Goal: Task Accomplishment & Management: Complete application form

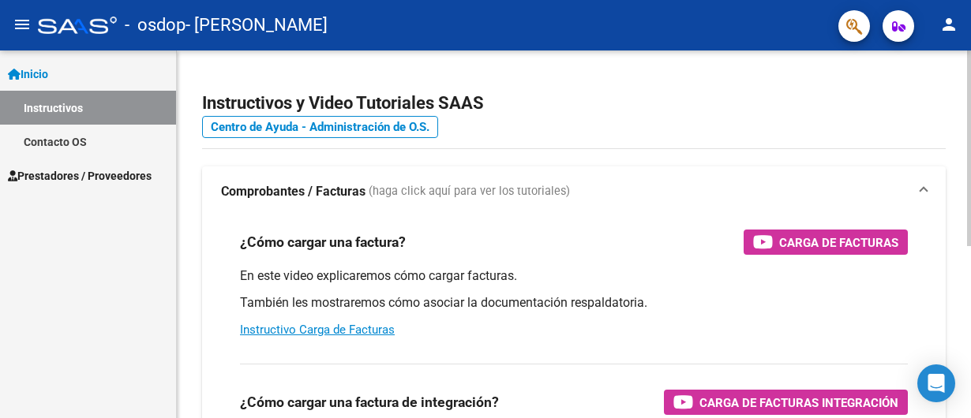
scroll to position [132, 0]
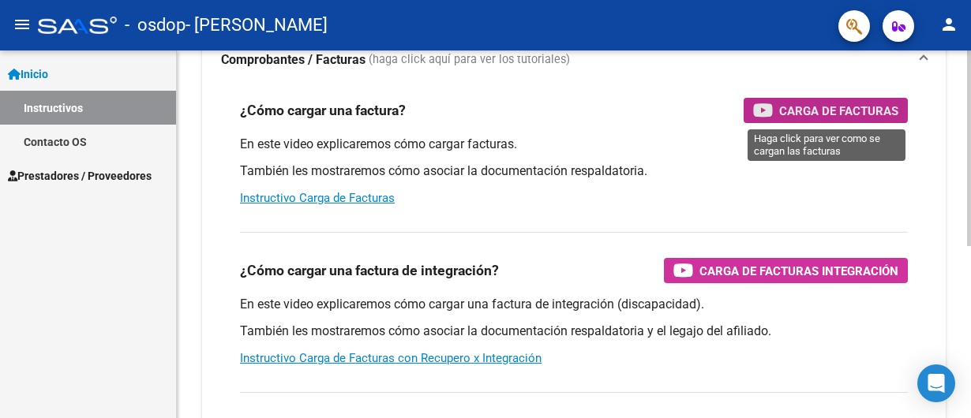
click at [778, 101] on div "Carga de Facturas" at bounding box center [825, 110] width 145 height 25
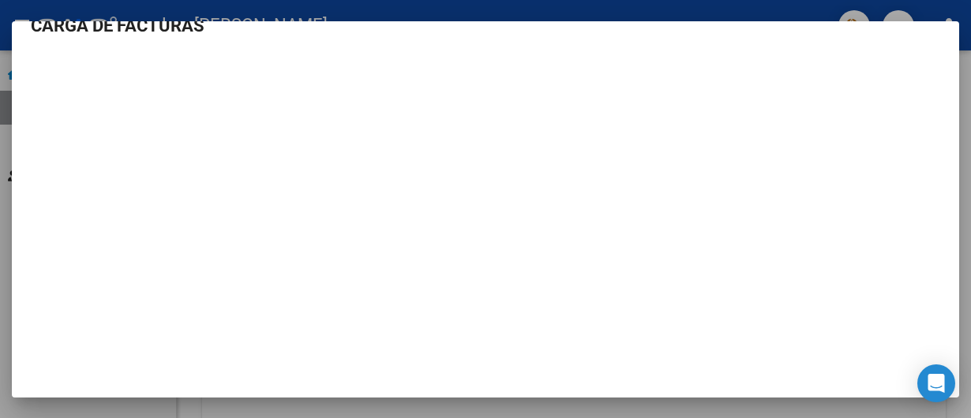
scroll to position [0, 0]
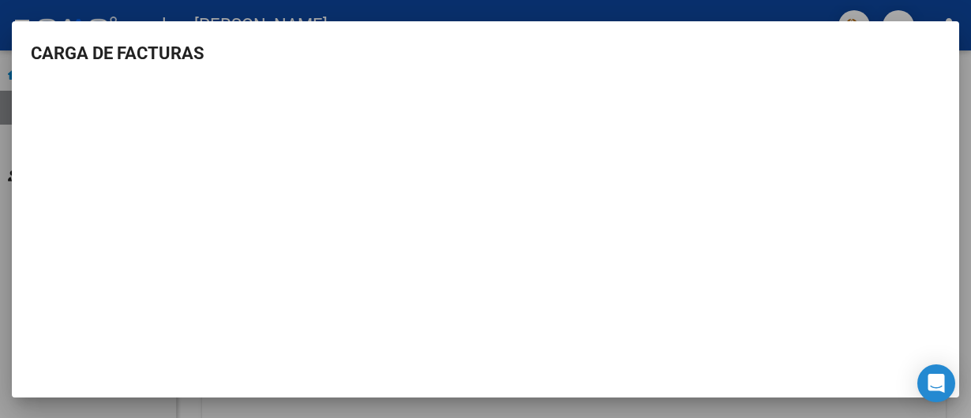
click at [165, 12] on div at bounding box center [485, 209] width 971 height 418
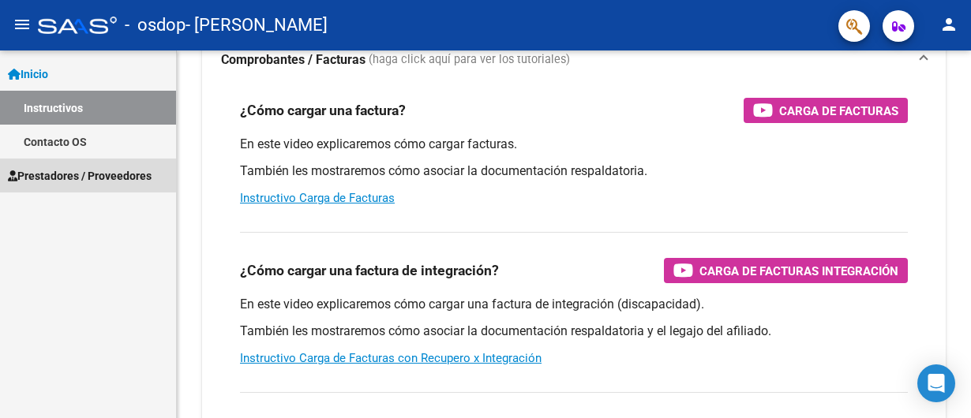
click at [54, 167] on span "Prestadores / Proveedores" at bounding box center [80, 175] width 144 height 17
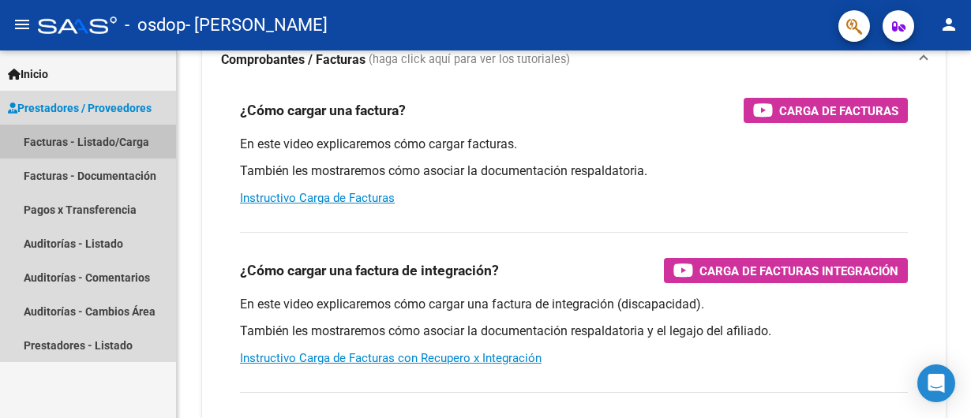
click at [67, 132] on link "Facturas - Listado/Carga" at bounding box center [88, 142] width 176 height 34
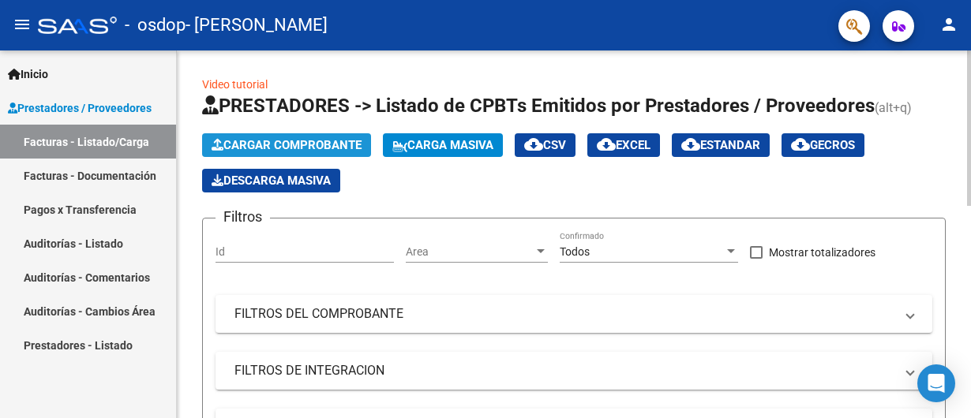
click at [336, 143] on span "Cargar Comprobante" at bounding box center [287, 145] width 150 height 14
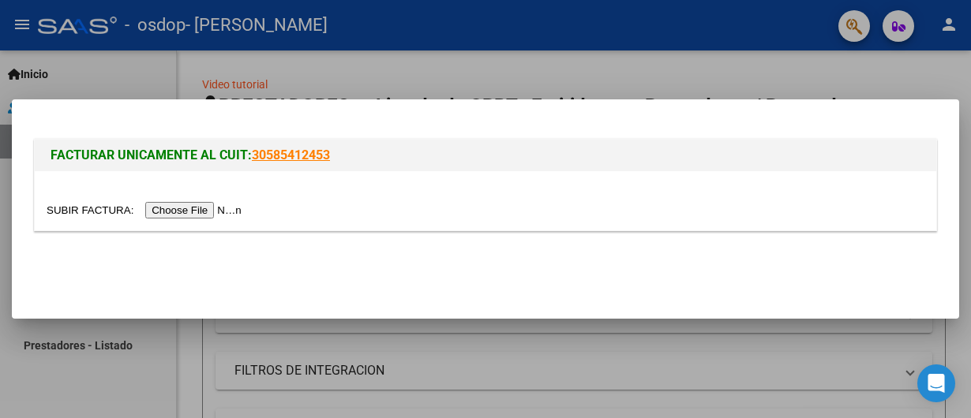
click at [223, 204] on input "file" at bounding box center [147, 210] width 200 height 17
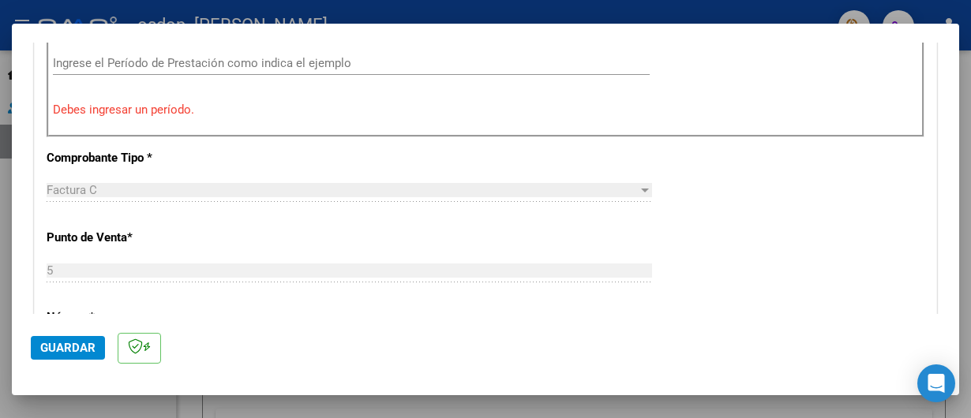
scroll to position [414, 0]
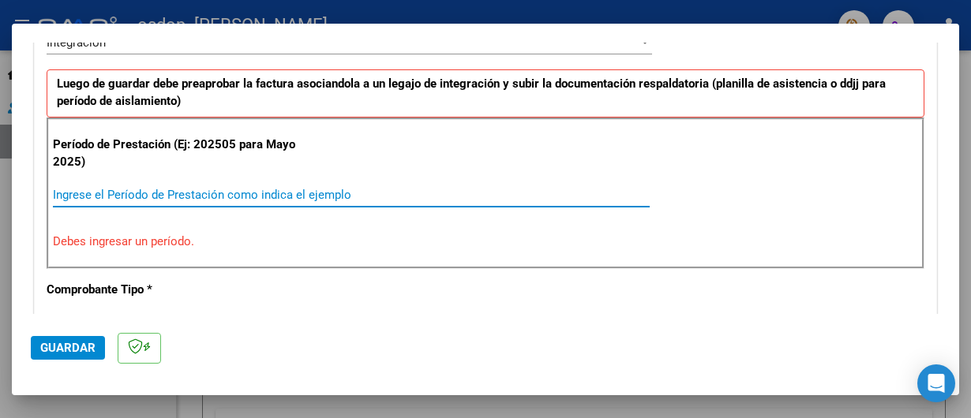
click at [348, 189] on input "Ingrese el Período de Prestación como indica el ejemplo" at bounding box center [351, 195] width 597 height 14
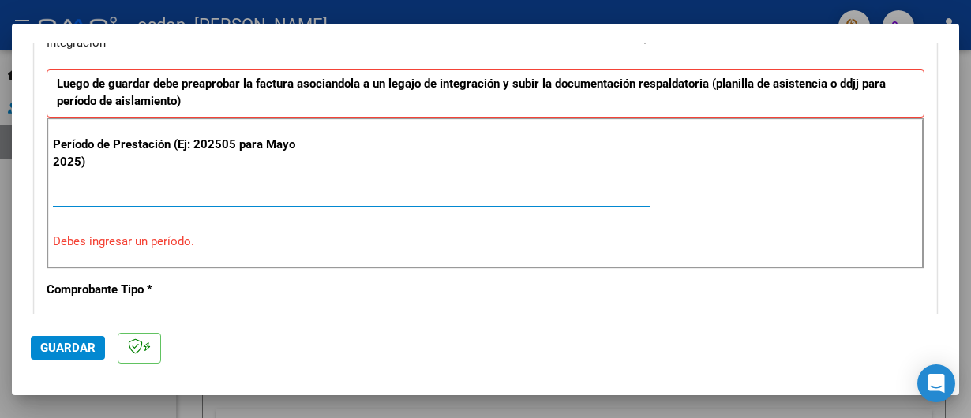
click at [298, 223] on div "Período de Prestación (Ej: 202505 para [DATE]) Ingrese el Período de Prestación…" at bounding box center [486, 194] width 878 height 152
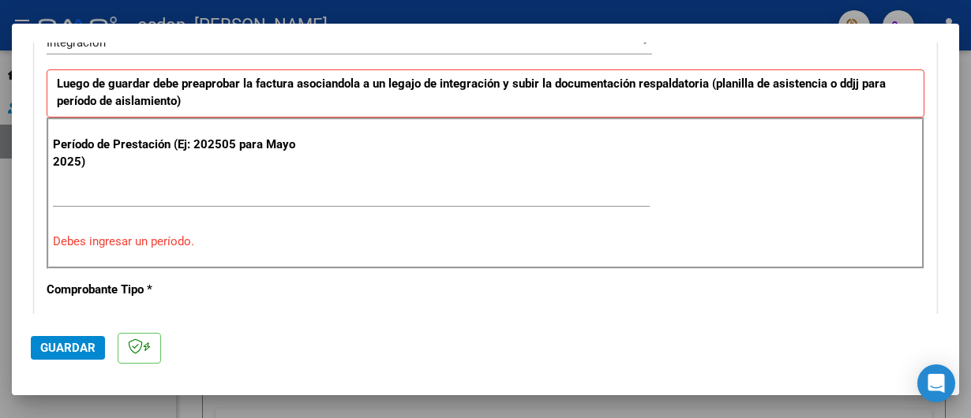
click at [139, 193] on input "Ingrese el Período de Prestación como indica el ejemplo" at bounding box center [351, 195] width 597 height 14
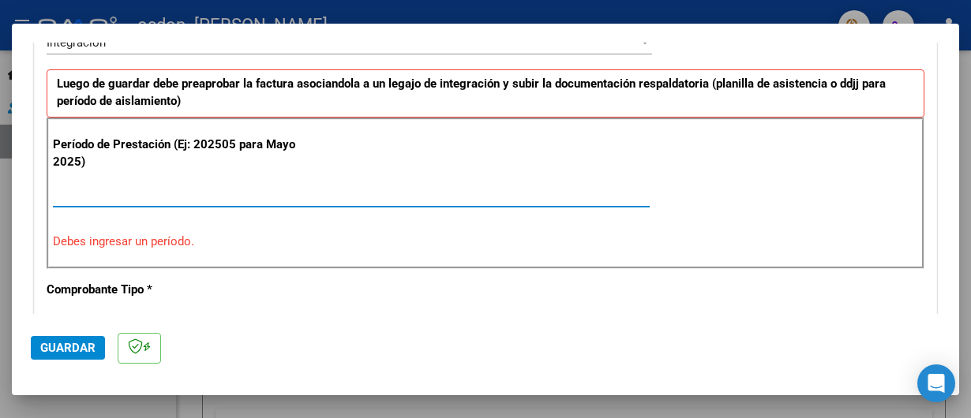
drag, startPoint x: 139, startPoint y: 193, endPoint x: -97, endPoint y: 187, distance: 236.1
click at [0, 187] on html "menu - osdop - [PERSON_NAME] person Inicio Instructivos Contacto OS Prestadores…" at bounding box center [485, 209] width 971 height 418
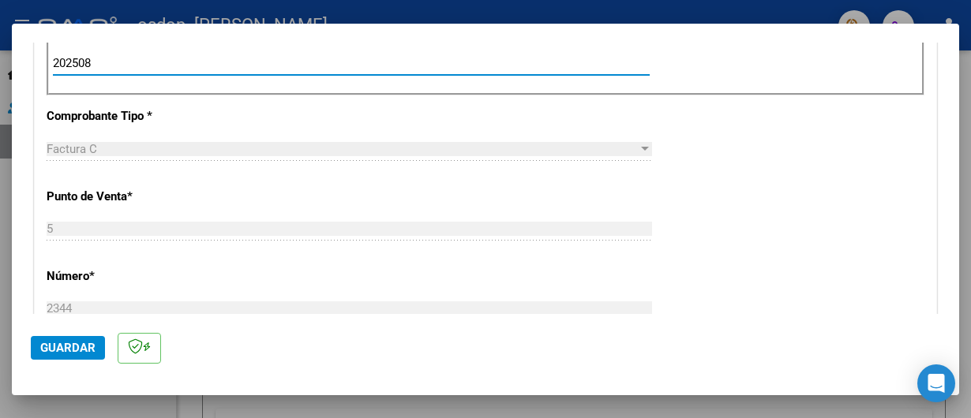
scroll to position [677, 0]
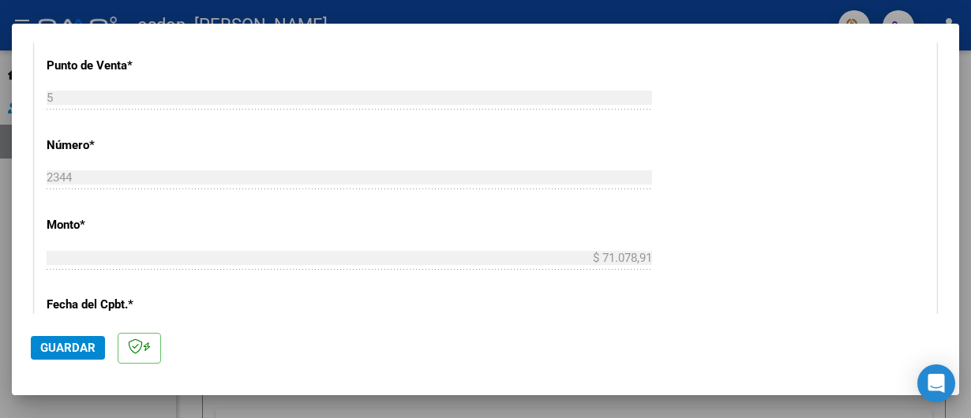
type input "202508"
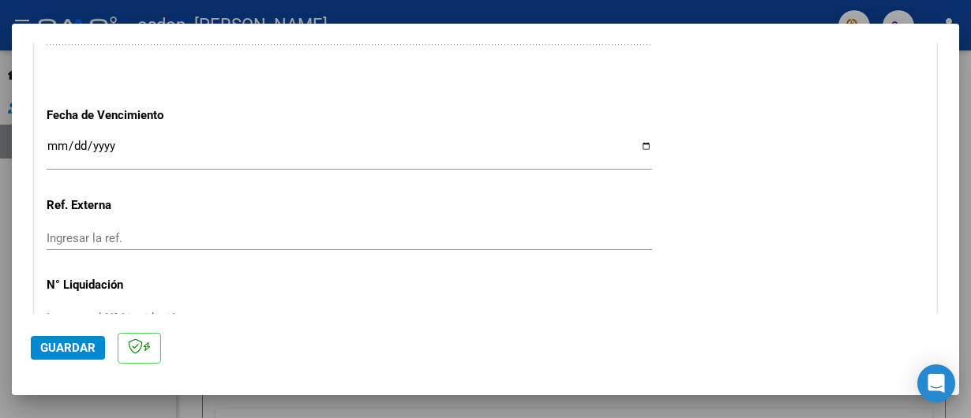
scroll to position [940, 0]
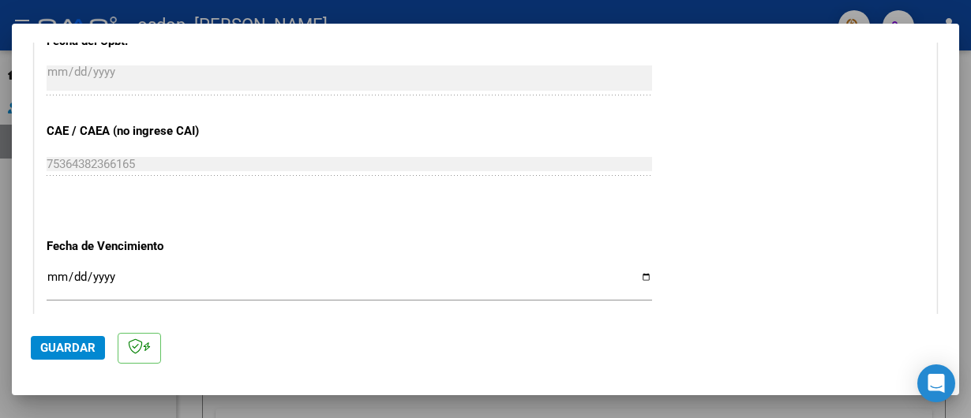
click at [54, 278] on input "Ingresar la fecha" at bounding box center [350, 283] width 606 height 25
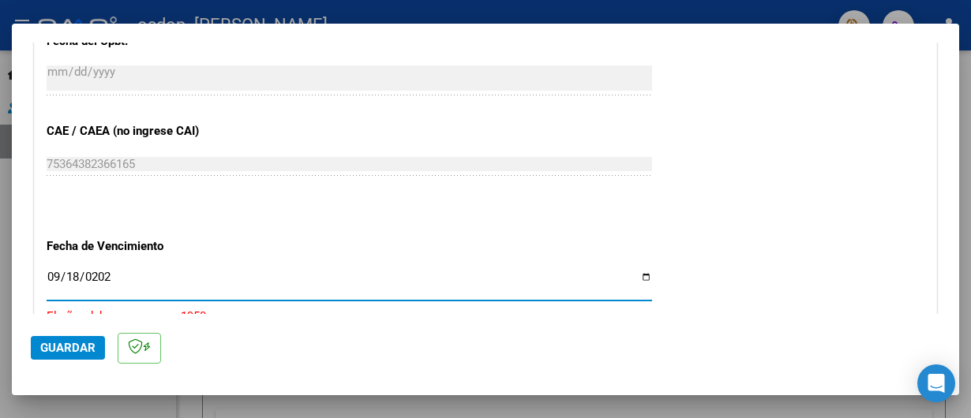
type input "[DATE]"
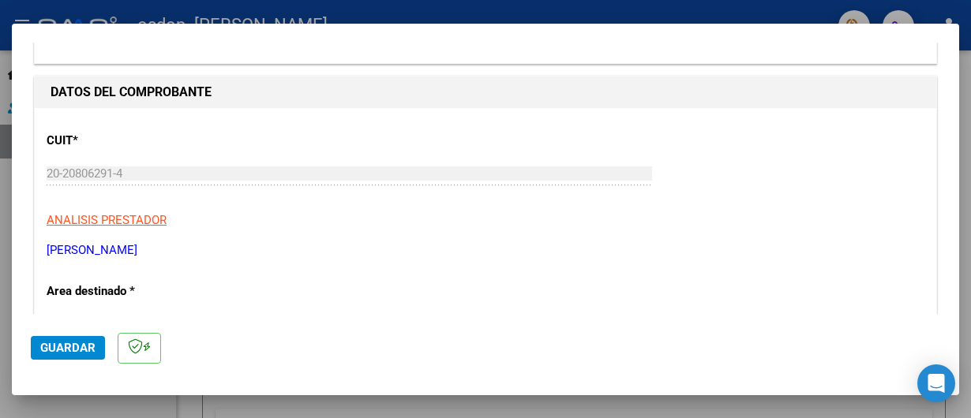
scroll to position [263, 0]
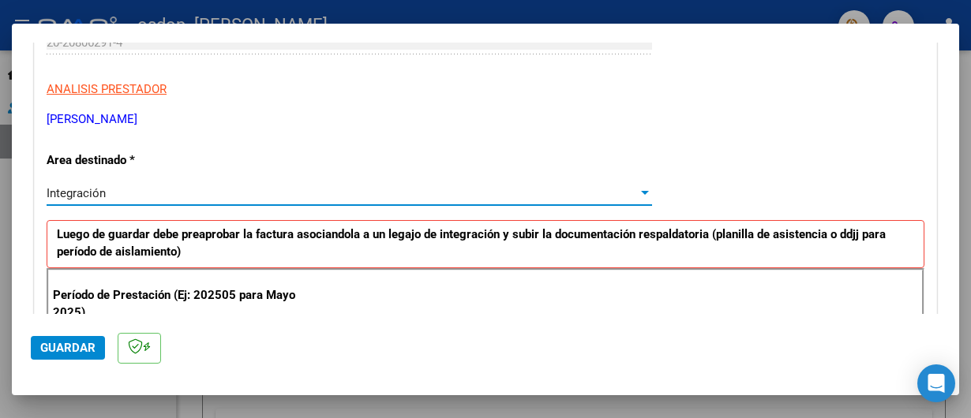
click at [641, 193] on div at bounding box center [645, 193] width 8 height 4
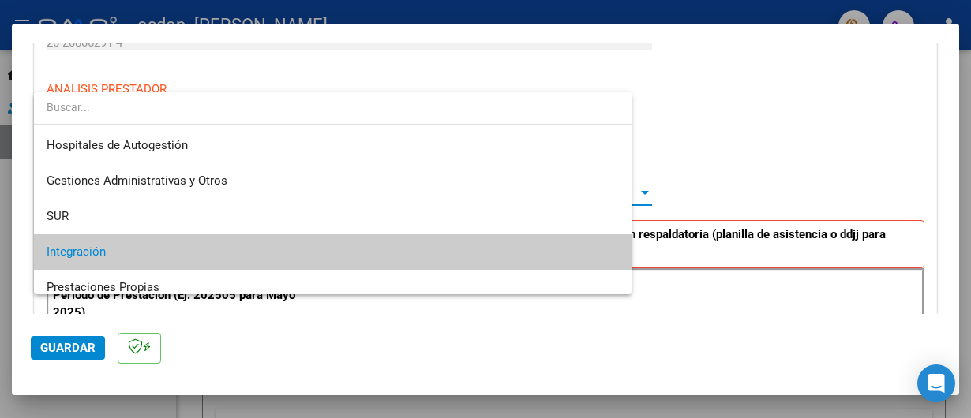
scroll to position [59, 0]
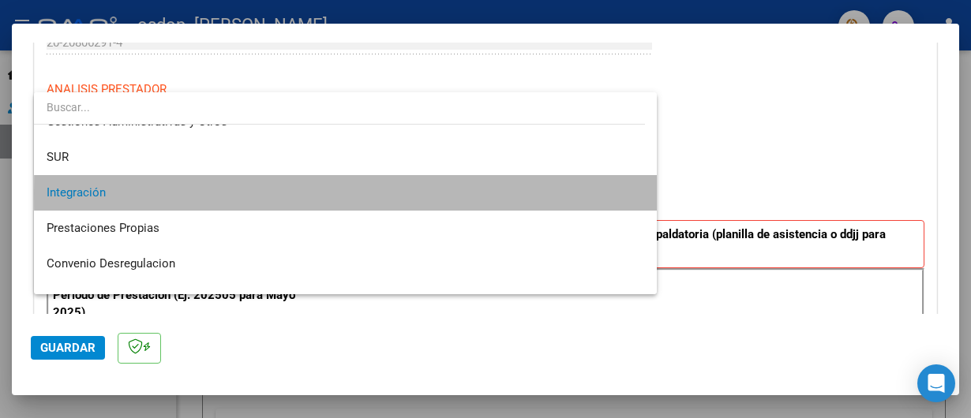
click at [638, 193] on mat-option "Integración" at bounding box center [345, 193] width 623 height 36
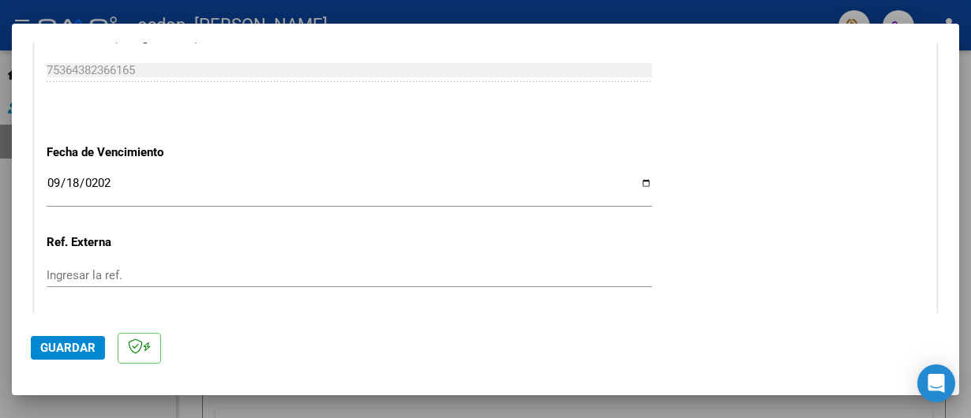
scroll to position [1165, 0]
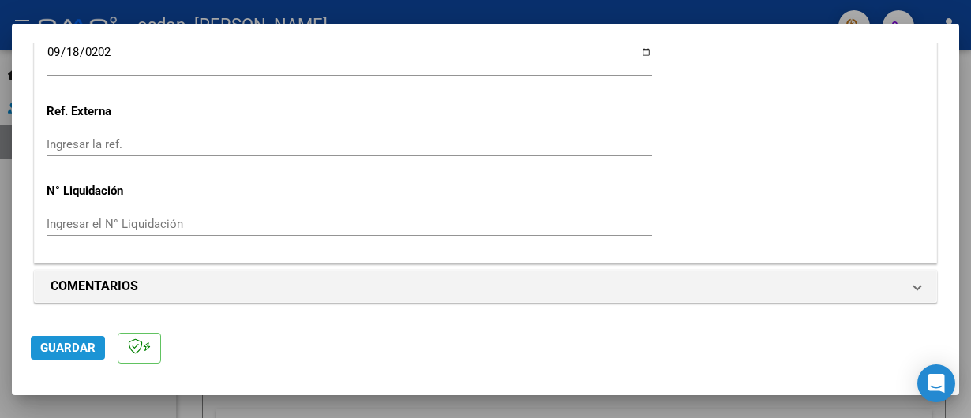
click at [62, 350] on span "Guardar" at bounding box center [67, 348] width 55 height 14
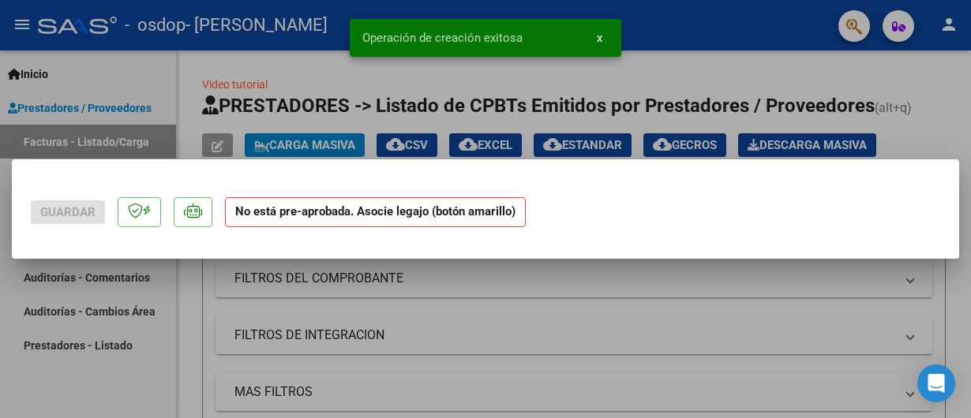
scroll to position [0, 0]
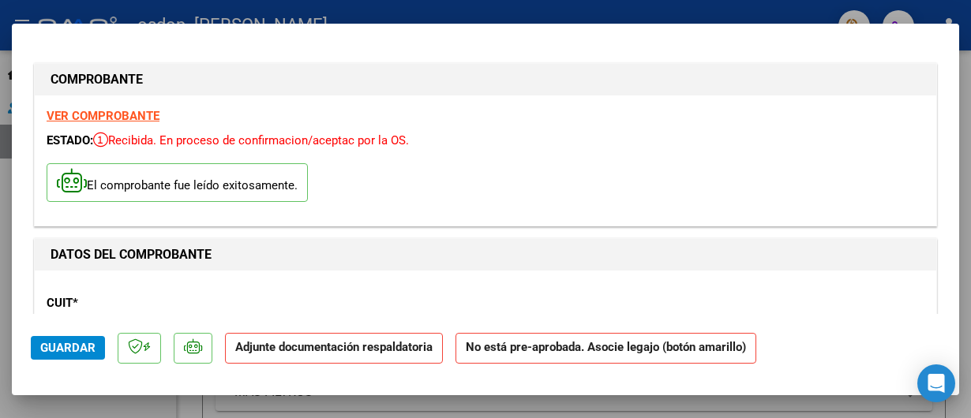
click at [384, 358] on p "Adjunte documentación respaldatoria" at bounding box center [334, 348] width 218 height 31
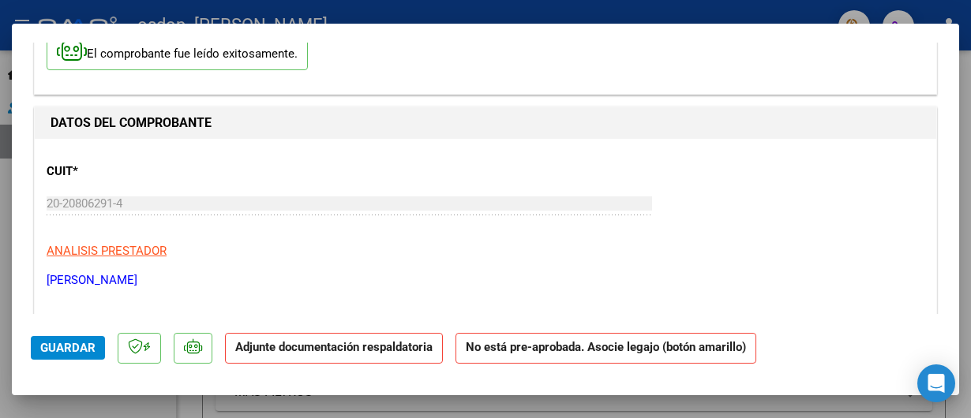
click at [278, 362] on p "Adjunte documentación respaldatoria" at bounding box center [334, 348] width 218 height 31
click at [278, 353] on strong "Adjunte documentación respaldatoria" at bounding box center [333, 347] width 197 height 14
drag, startPoint x: 278, startPoint y: 353, endPoint x: 240, endPoint y: 352, distance: 37.9
click at [240, 352] on strong "Adjunte documentación respaldatoria" at bounding box center [333, 347] width 197 height 14
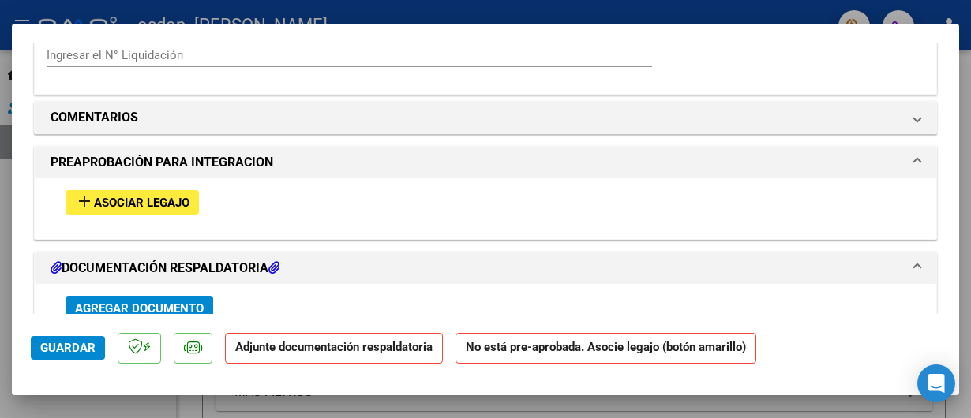
scroll to position [1447, 0]
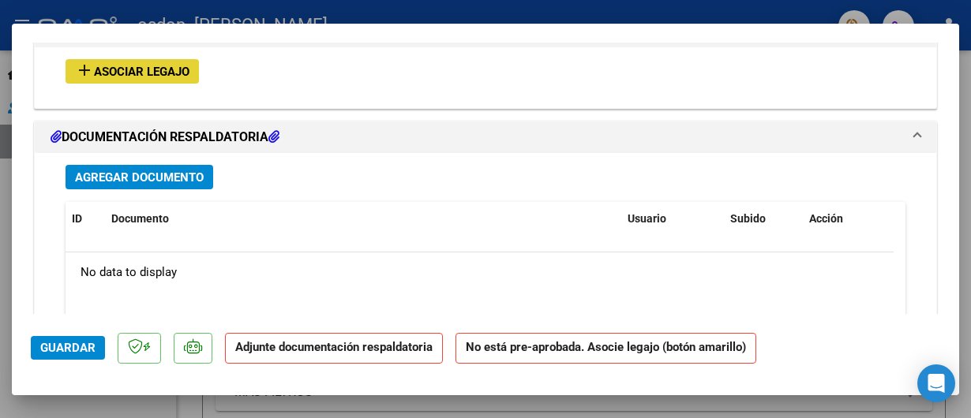
click at [177, 73] on span "Asociar Legajo" at bounding box center [142, 72] width 96 height 14
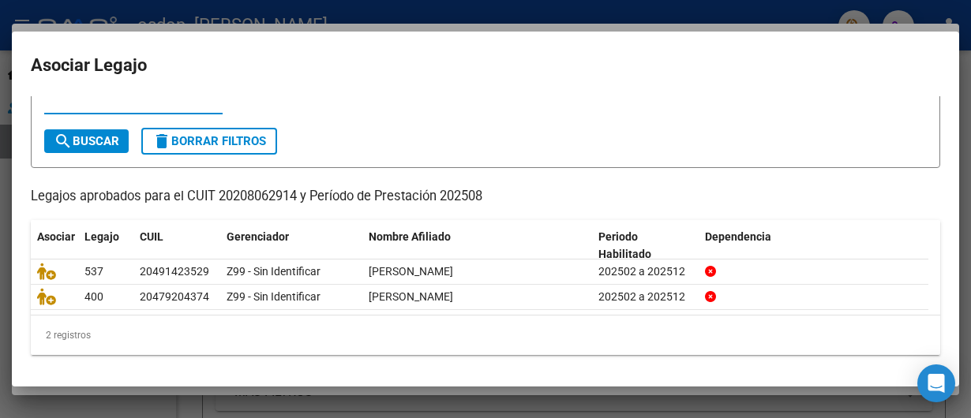
scroll to position [0, 0]
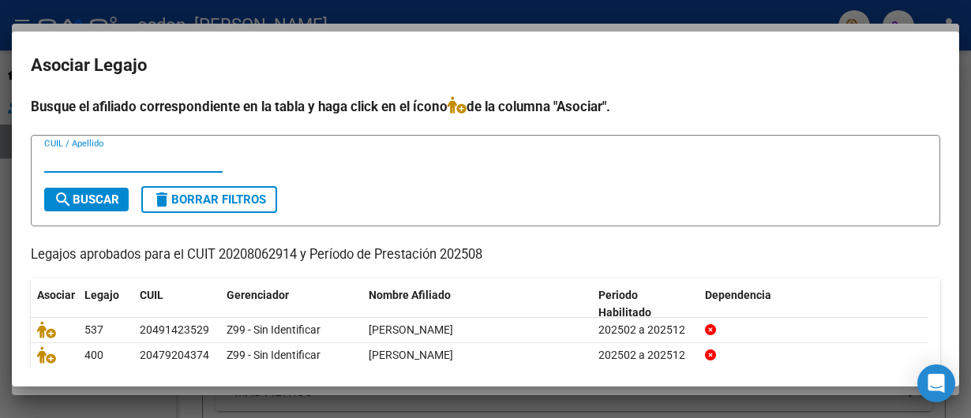
click at [122, 153] on input "CUIL / Apellido" at bounding box center [133, 160] width 178 height 14
click at [313, 9] on div at bounding box center [485, 209] width 971 height 418
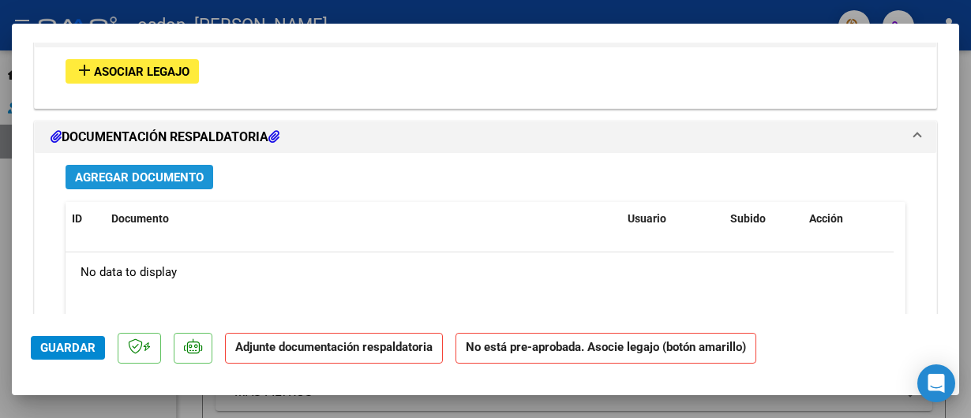
click at [160, 184] on span "Agregar Documento" at bounding box center [139, 178] width 129 height 14
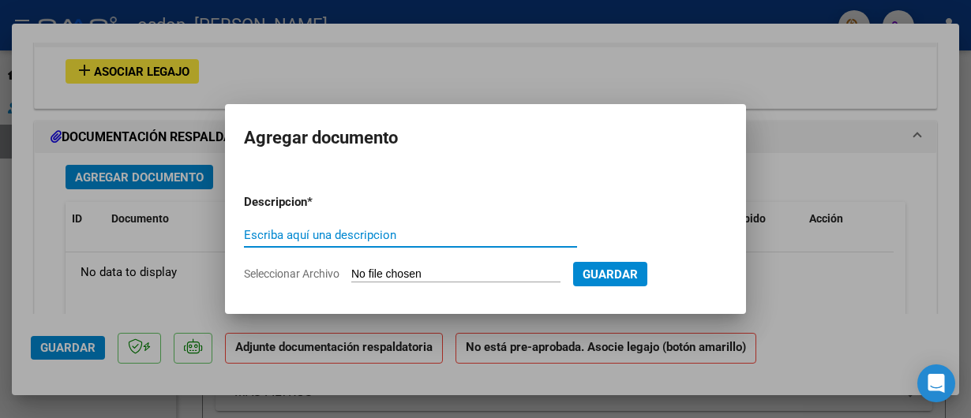
click at [397, 229] on input "Escriba aquí una descripcion" at bounding box center [410, 235] width 333 height 14
type input "PLANILLA DE ASISTENCIA [PERSON_NAME]"
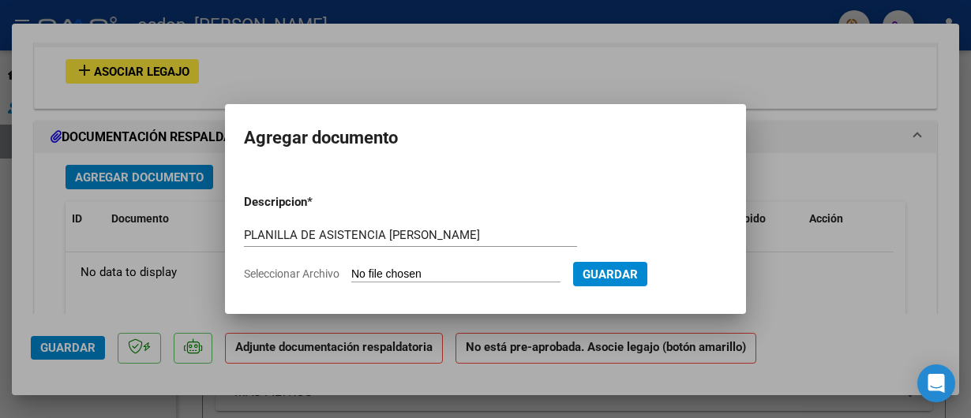
click at [384, 268] on input "Seleccionar Archivo" at bounding box center [455, 275] width 209 height 15
type input "C:\fakepath\ASISTENCIA [PERSON_NAME].pdf"
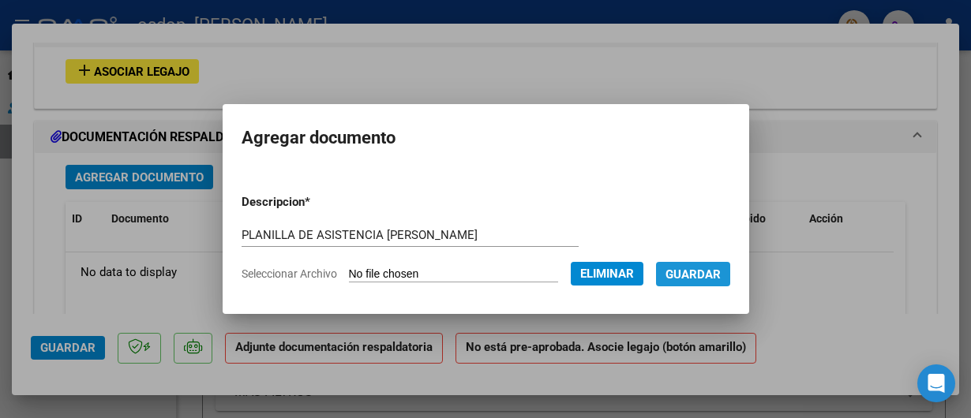
click at [721, 269] on span "Guardar" at bounding box center [693, 275] width 55 height 14
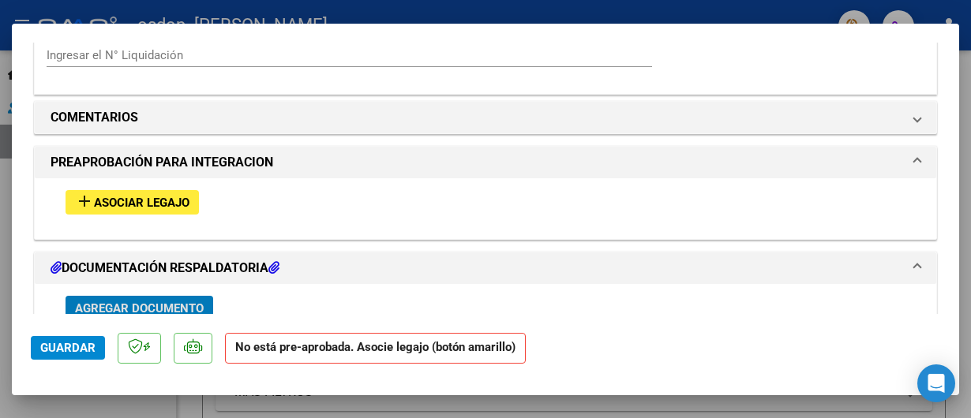
scroll to position [1052, 0]
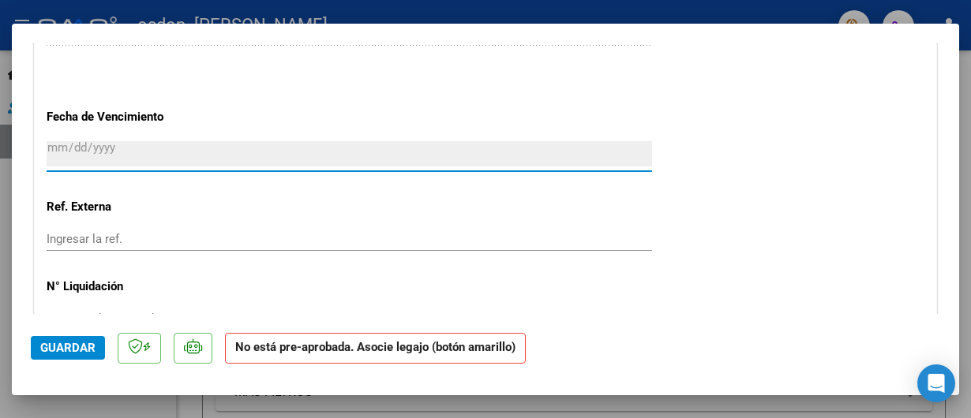
click at [190, 154] on input "[DATE]" at bounding box center [350, 153] width 606 height 25
click at [174, 154] on input "[DATE]" at bounding box center [350, 153] width 606 height 25
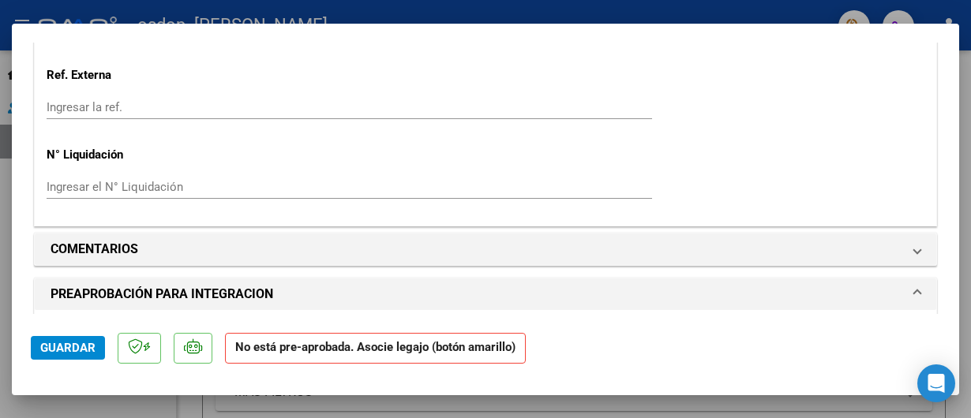
scroll to position [1316, 0]
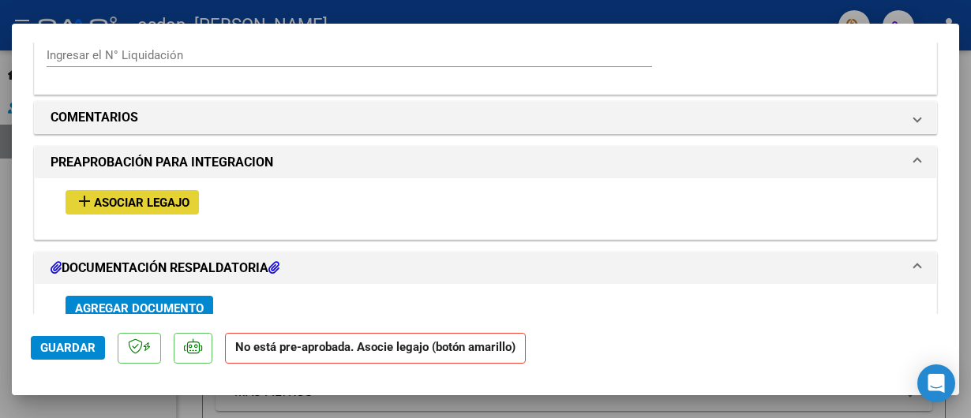
click at [161, 204] on span "Asociar Legajo" at bounding box center [142, 203] width 96 height 14
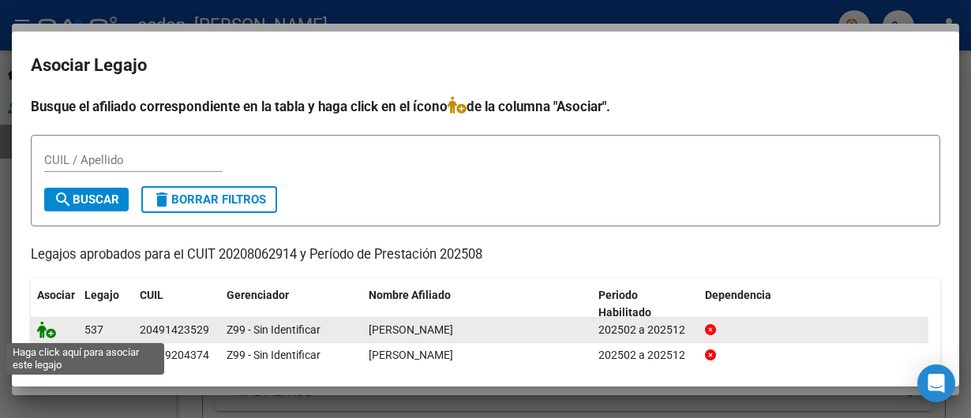
click at [48, 327] on icon at bounding box center [46, 329] width 19 height 17
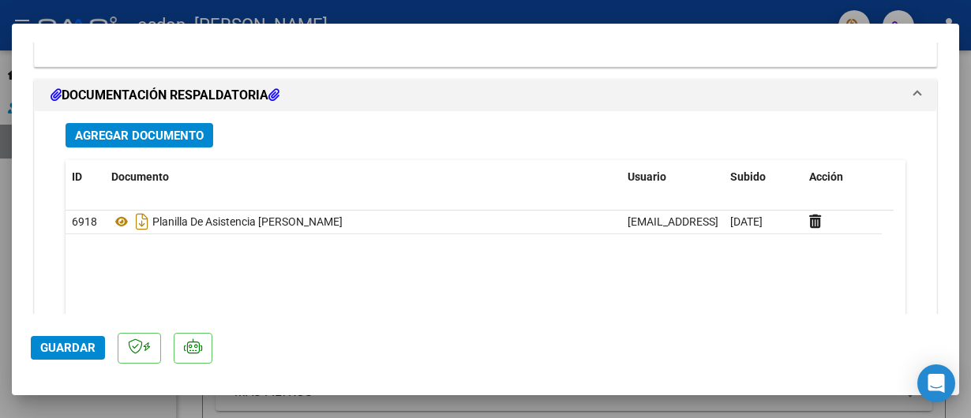
scroll to position [1867, 0]
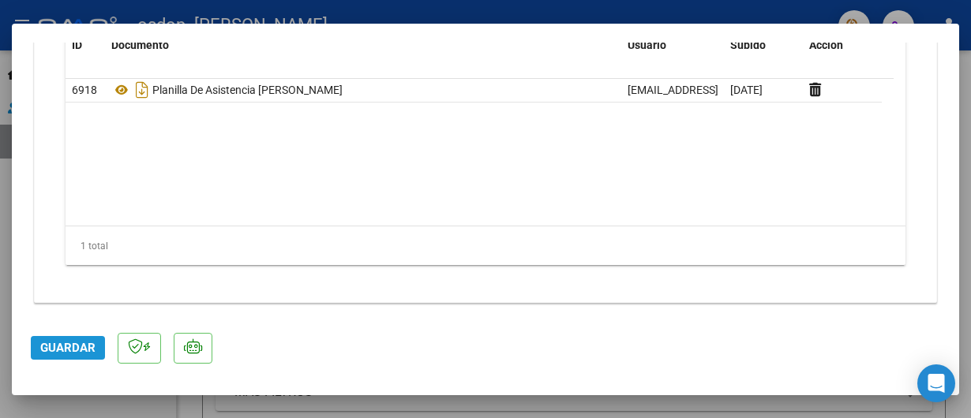
click at [69, 351] on span "Guardar" at bounding box center [67, 348] width 55 height 14
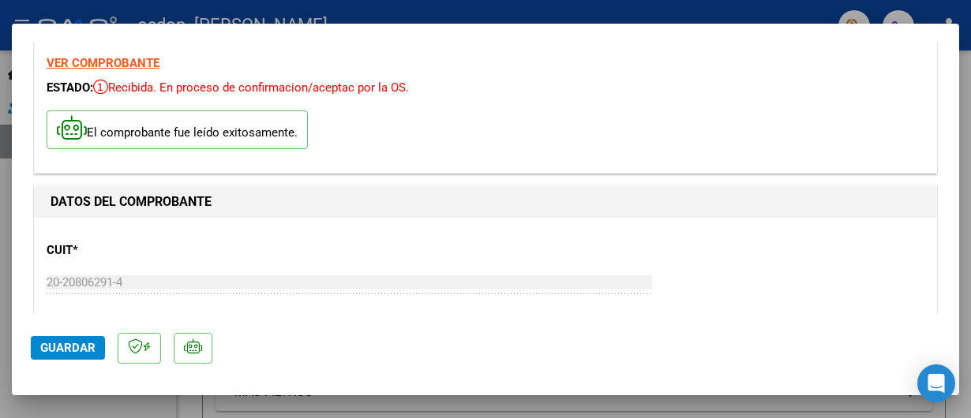
scroll to position [0, 0]
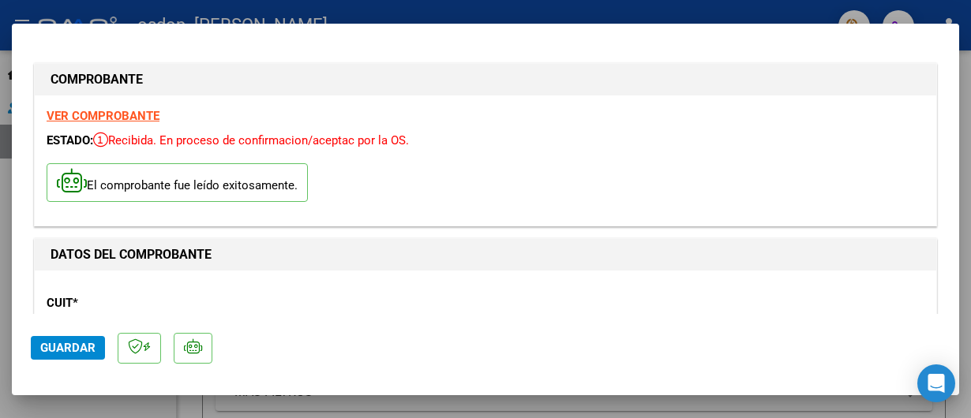
click at [415, 13] on div at bounding box center [485, 209] width 971 height 418
type input "$ 0,00"
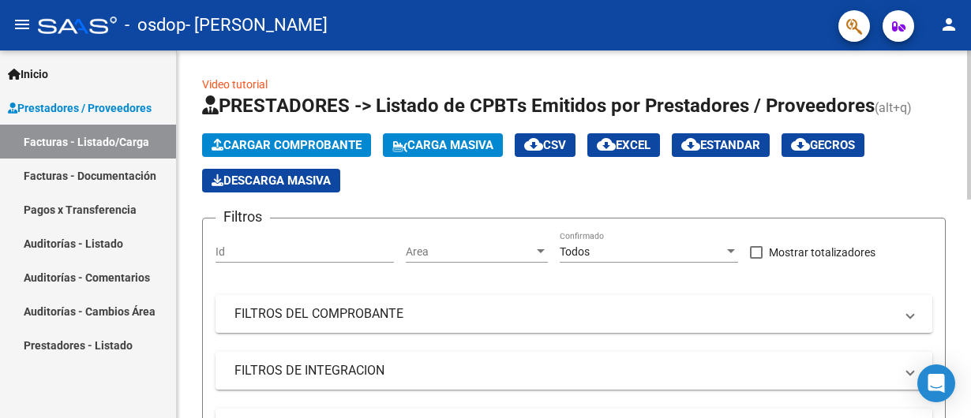
click at [320, 144] on span "Cargar Comprobante" at bounding box center [287, 145] width 150 height 14
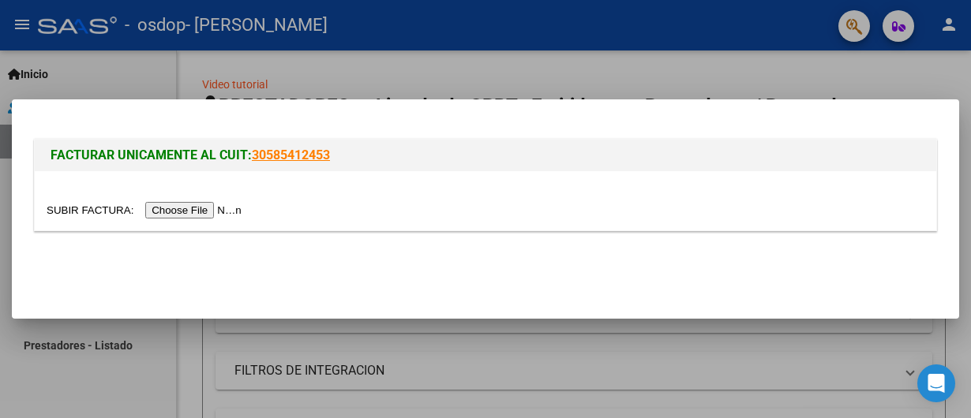
click at [231, 216] on input "file" at bounding box center [147, 210] width 200 height 17
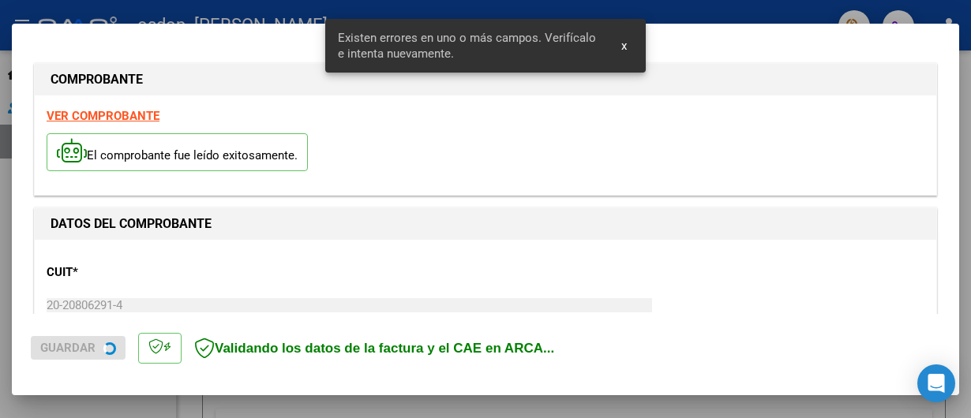
scroll to position [414, 0]
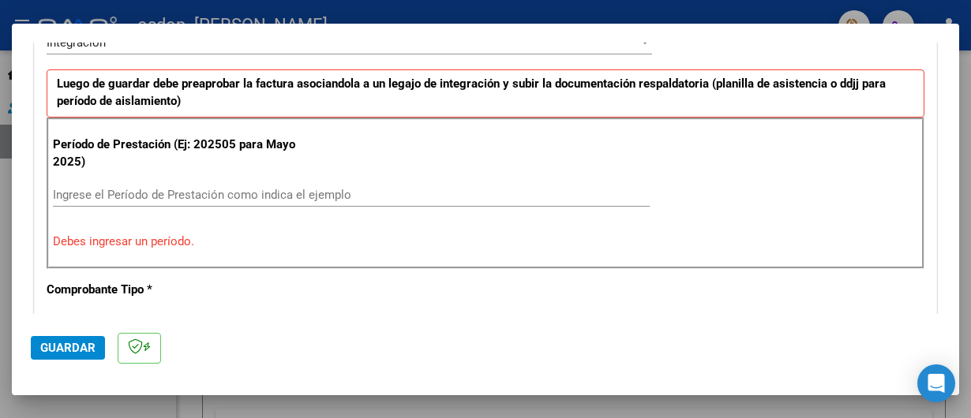
click at [184, 186] on div "Ingrese el Período de Prestación como indica el ejemplo" at bounding box center [351, 195] width 597 height 24
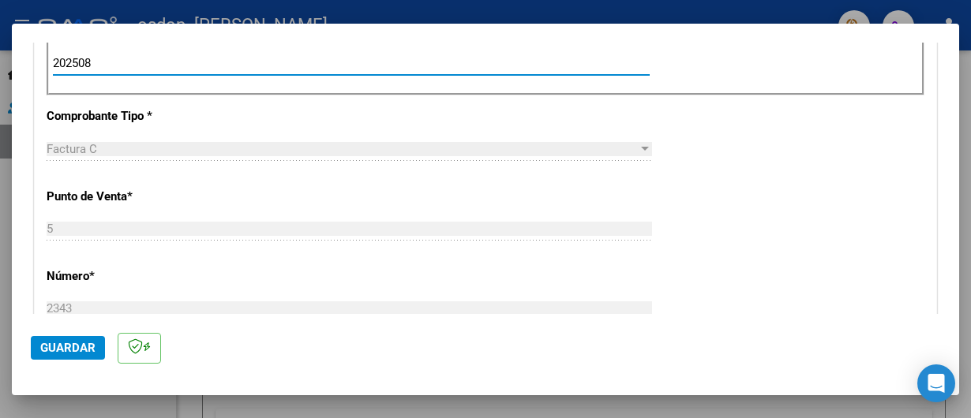
scroll to position [677, 0]
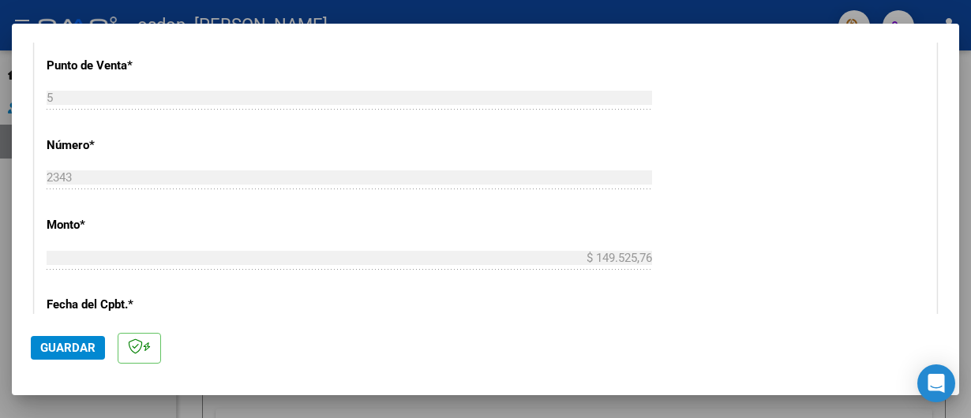
type input "202508"
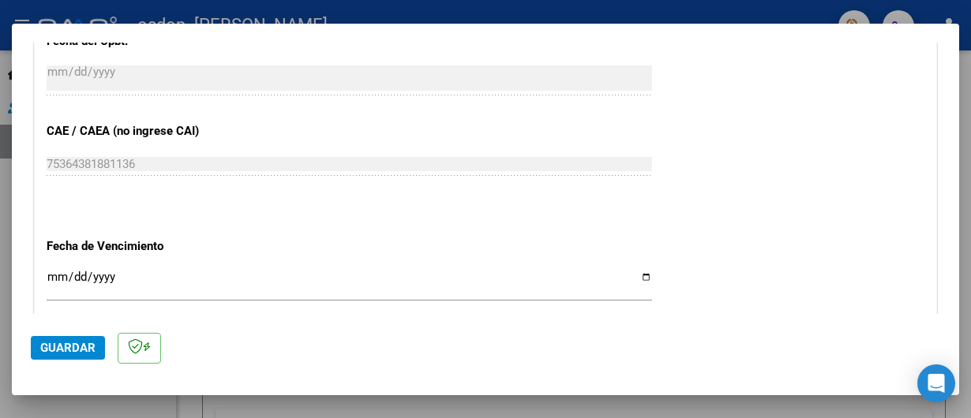
scroll to position [1071, 0]
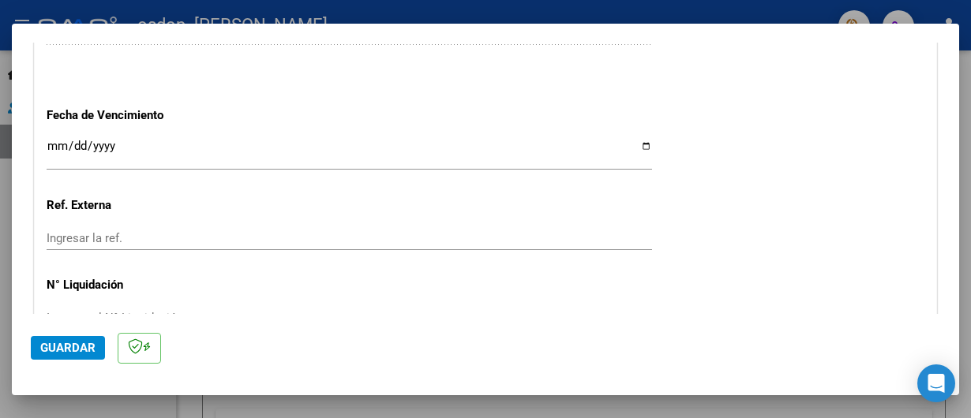
click at [112, 142] on input "Ingresar la fecha" at bounding box center [350, 152] width 606 height 25
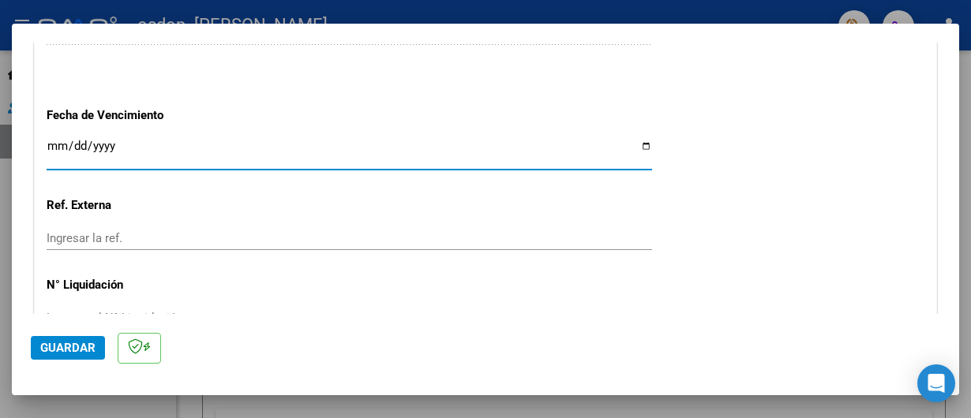
click at [54, 144] on input "Ingresar la fecha" at bounding box center [350, 152] width 606 height 25
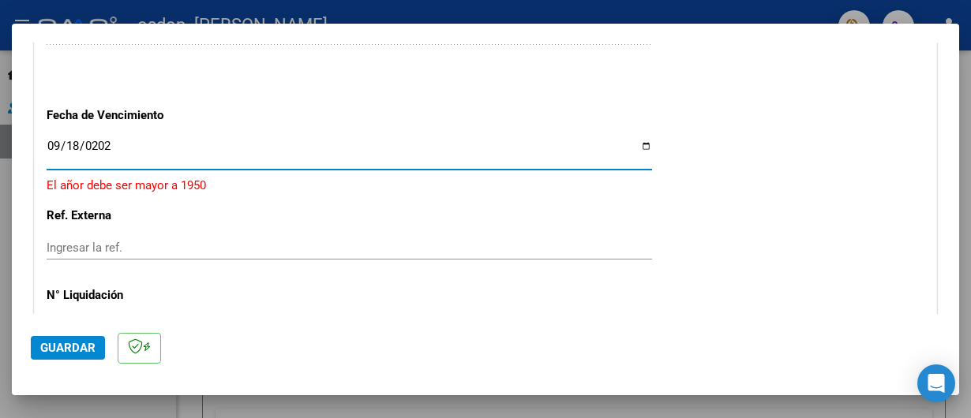
type input "[DATE]"
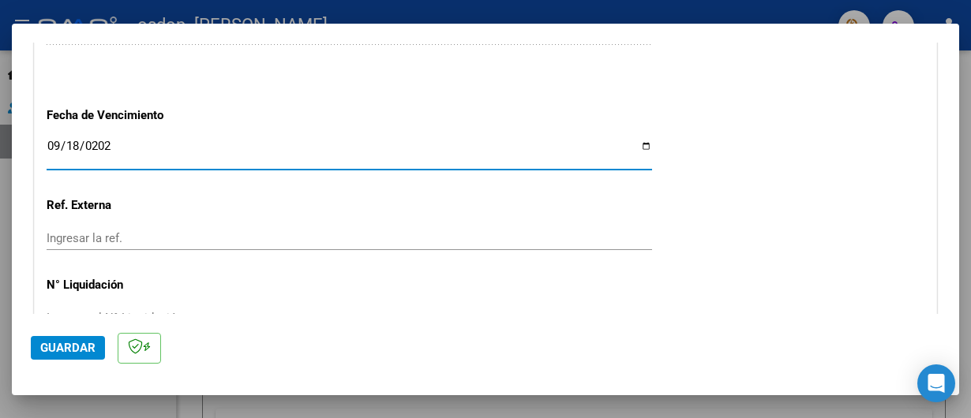
scroll to position [1165, 0]
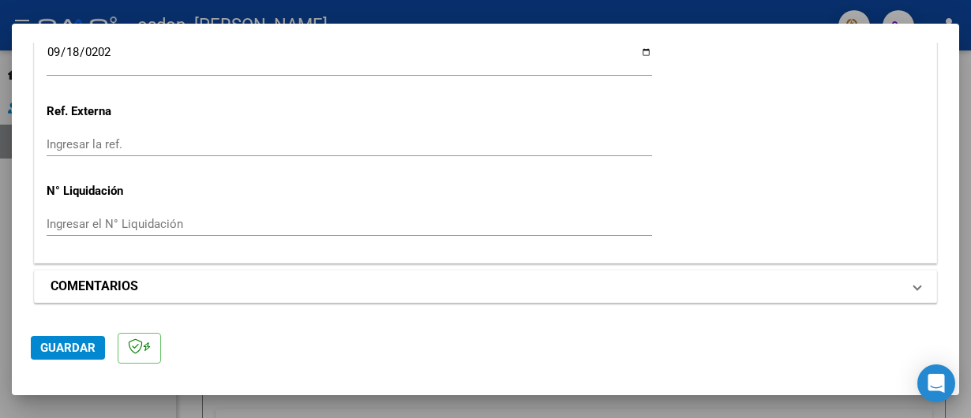
click at [105, 286] on h1 "COMENTARIOS" at bounding box center [95, 286] width 88 height 19
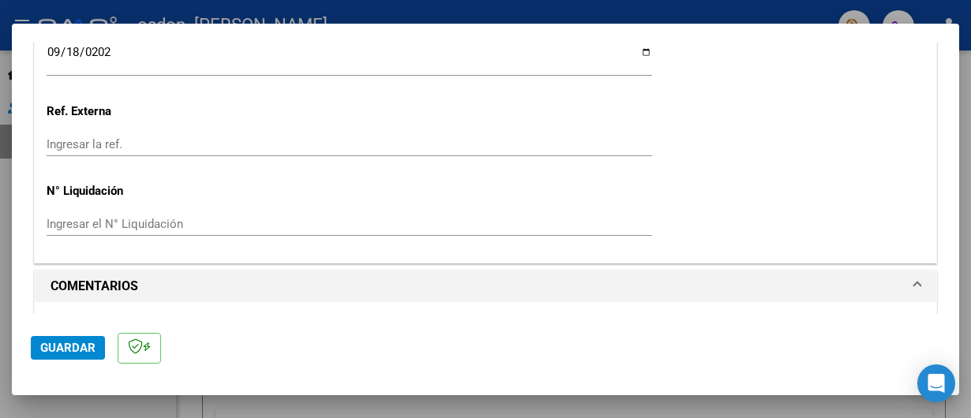
scroll to position [1318, 0]
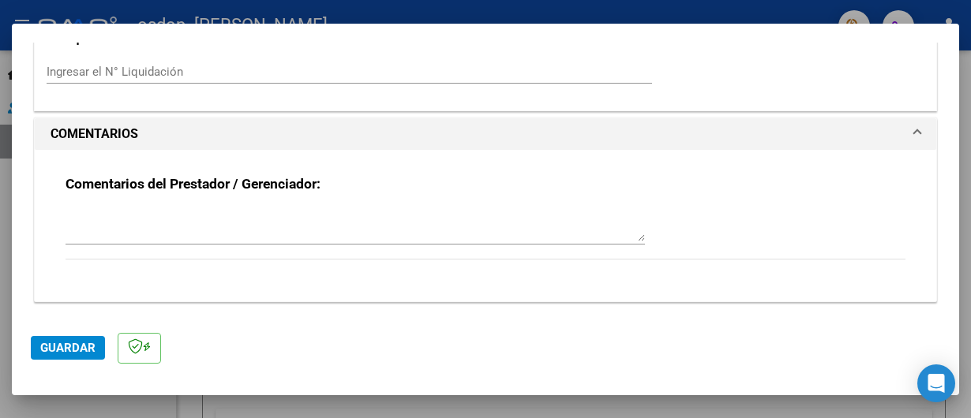
click at [88, 133] on h1 "COMENTARIOS" at bounding box center [95, 134] width 88 height 19
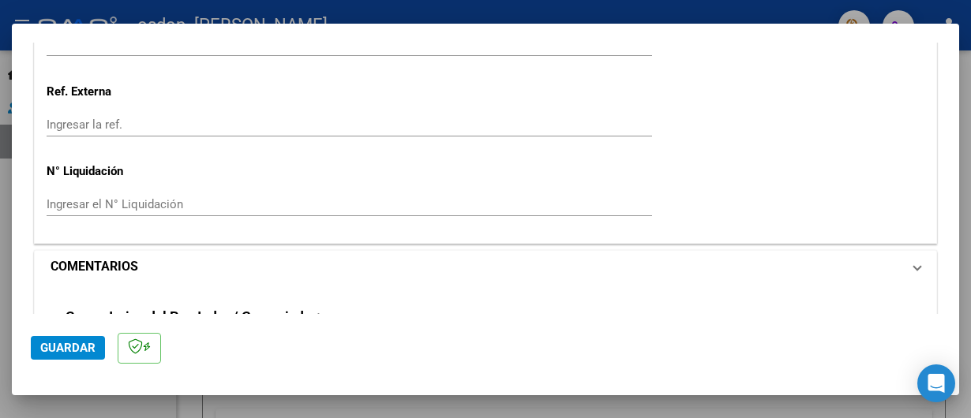
scroll to position [1165, 0]
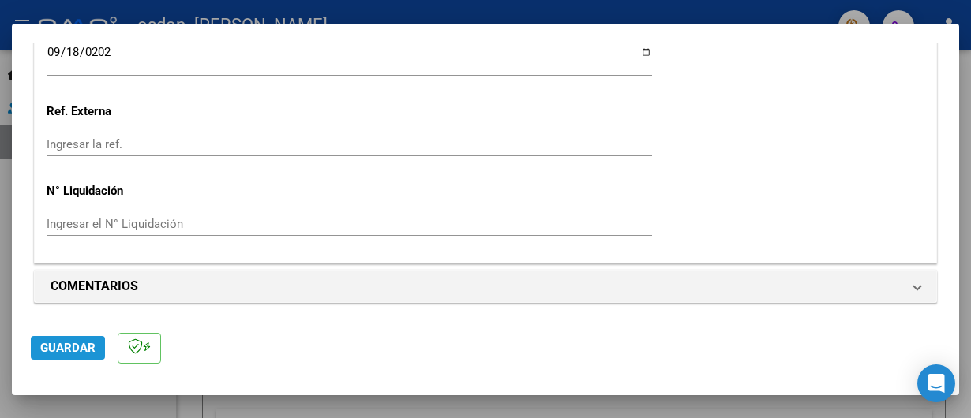
click at [77, 346] on span "Guardar" at bounding box center [67, 348] width 55 height 14
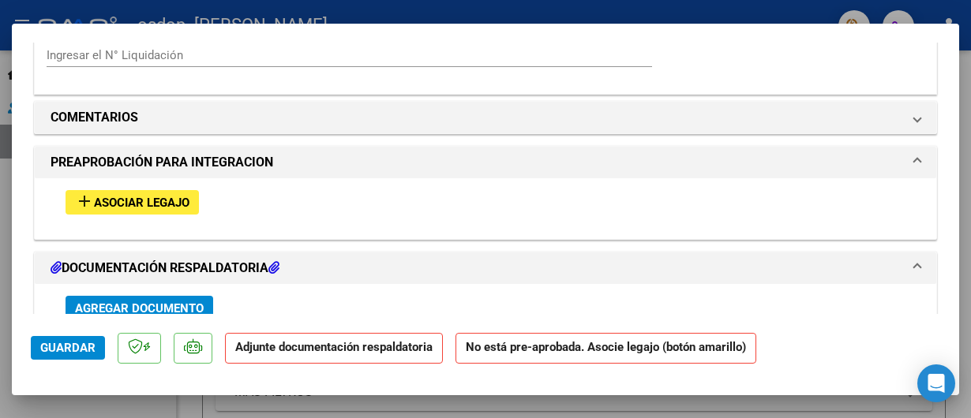
scroll to position [1447, 0]
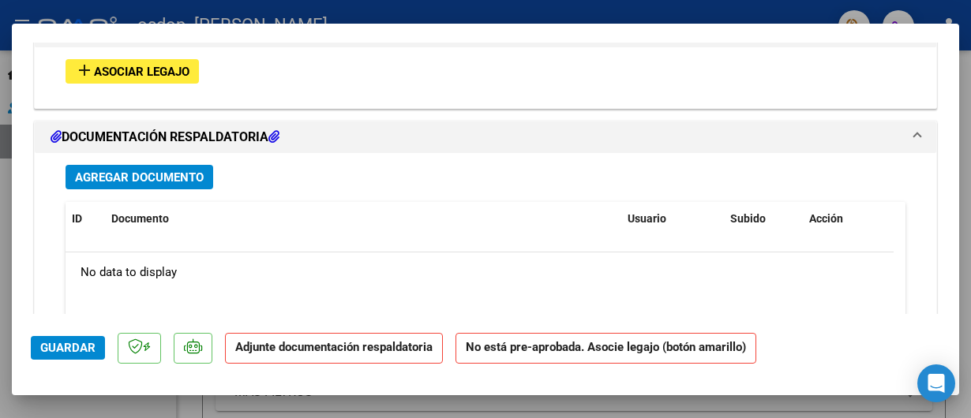
click at [159, 73] on span "Asociar Legajo" at bounding box center [142, 72] width 96 height 14
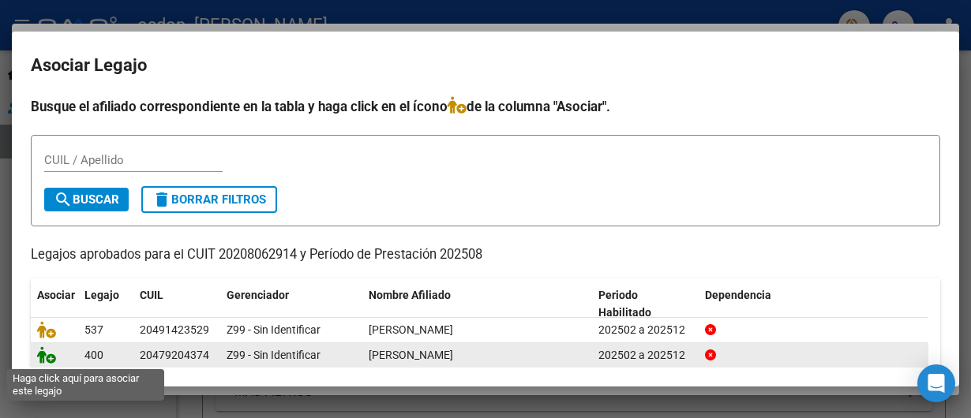
click at [47, 360] on icon at bounding box center [46, 355] width 19 height 17
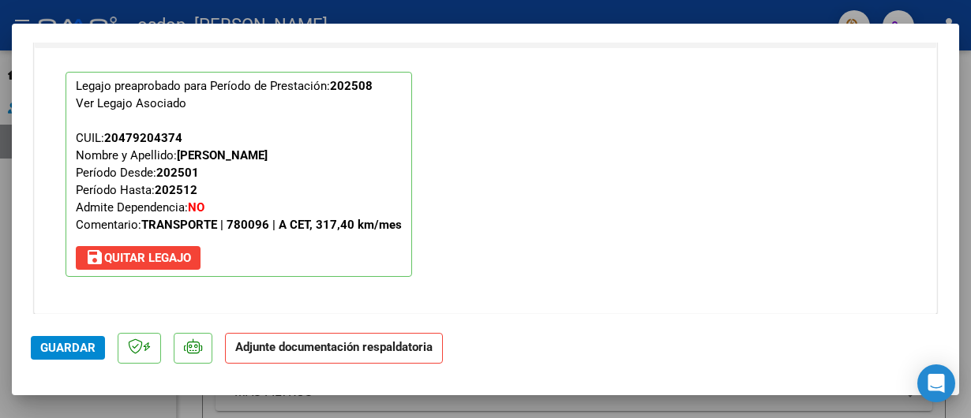
scroll to position [1752, 0]
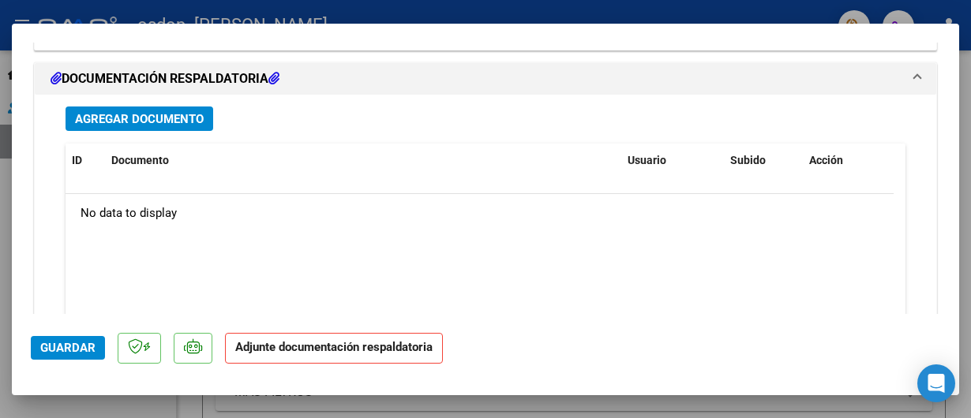
click at [174, 115] on span "Agregar Documento" at bounding box center [139, 119] width 129 height 14
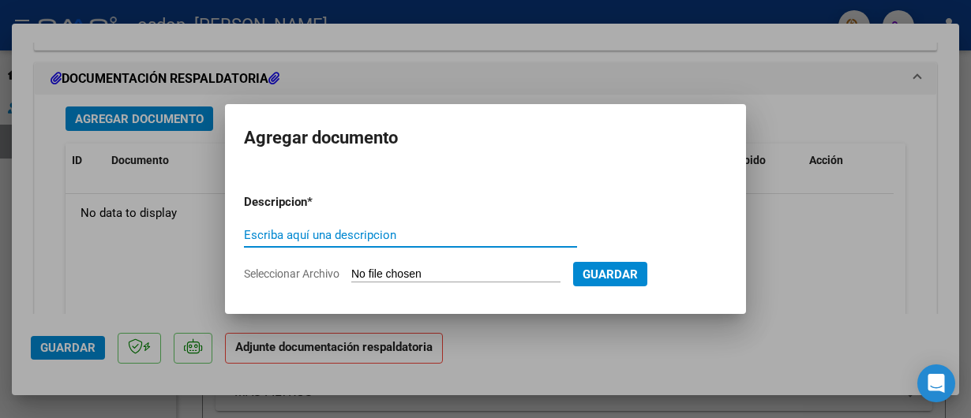
click at [350, 233] on input "Escriba aquí una descripcion" at bounding box center [410, 235] width 333 height 14
type input "PLANILLA DE ASISTENCIA [PERSON_NAME]"
click at [398, 269] on input "Seleccionar Archivo" at bounding box center [455, 275] width 209 height 15
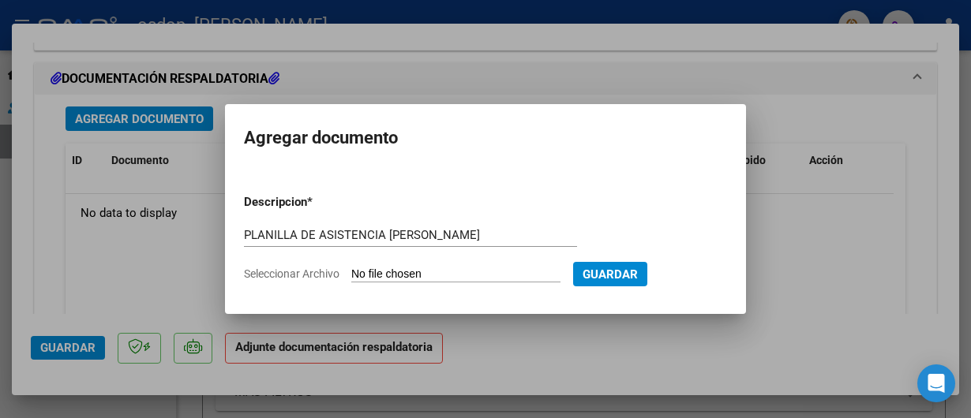
type input "C:\fakepath\ASISTENCIA [PERSON_NAME].pdf"
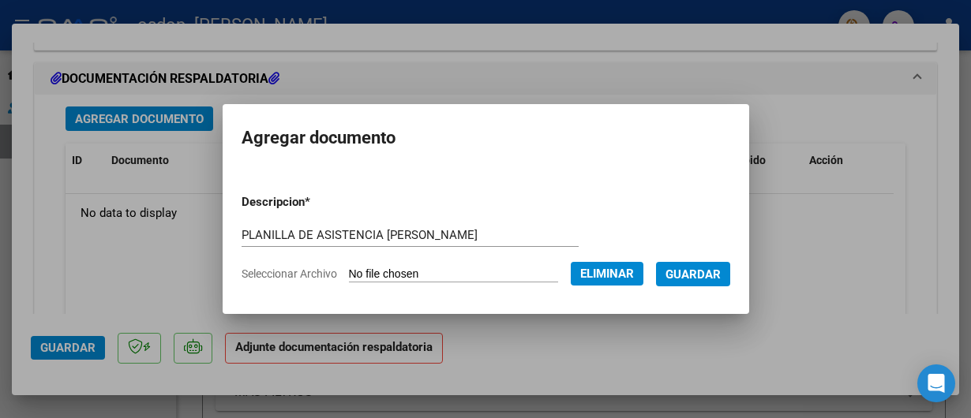
click at [705, 274] on span "Guardar" at bounding box center [693, 275] width 55 height 14
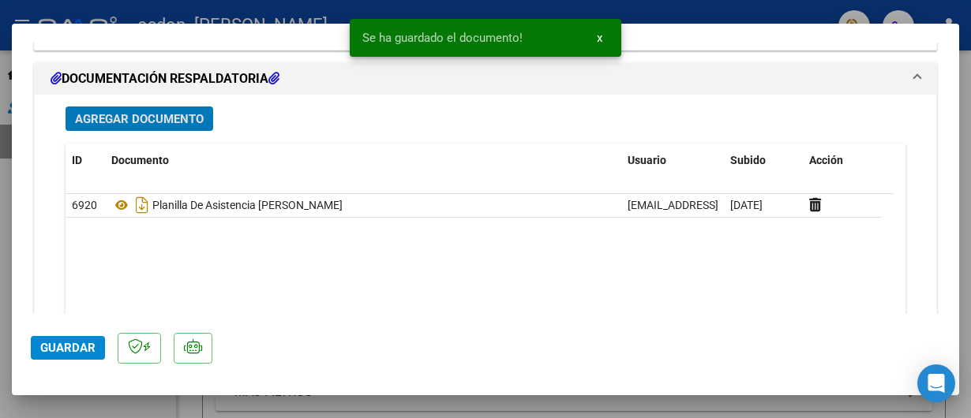
scroll to position [1867, 0]
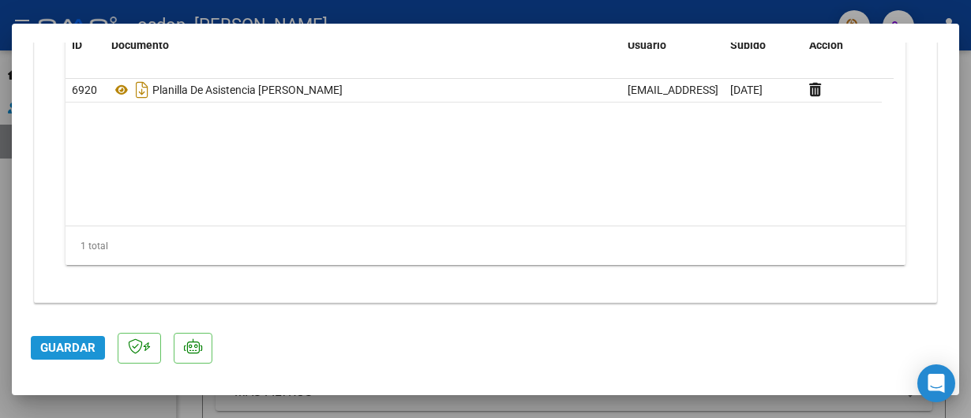
click at [69, 347] on span "Guardar" at bounding box center [67, 348] width 55 height 14
click at [458, 13] on div at bounding box center [485, 209] width 971 height 418
type input "$ 0,00"
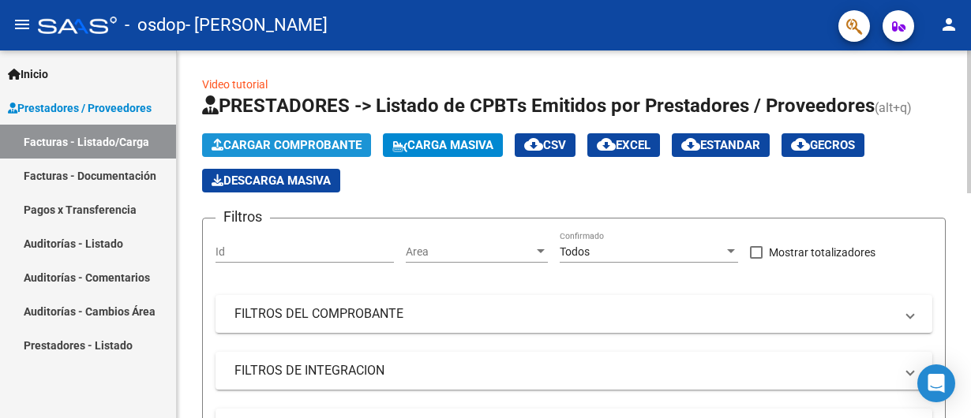
click at [313, 143] on span "Cargar Comprobante" at bounding box center [287, 145] width 150 height 14
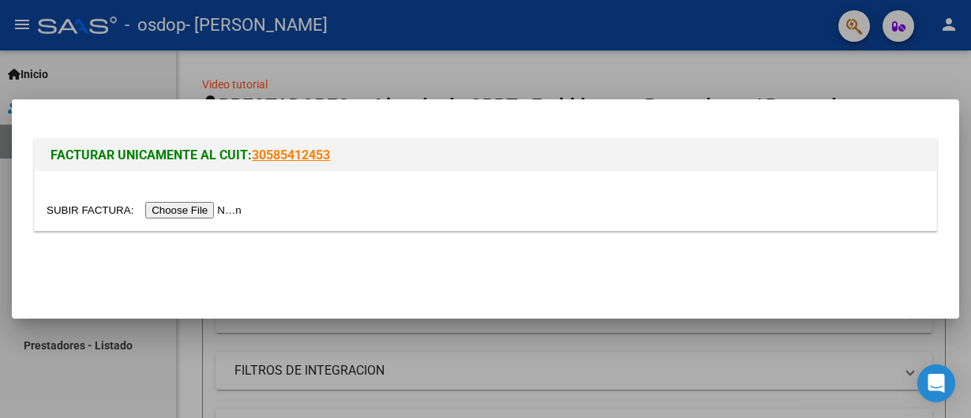
click at [181, 210] on input "file" at bounding box center [147, 210] width 200 height 17
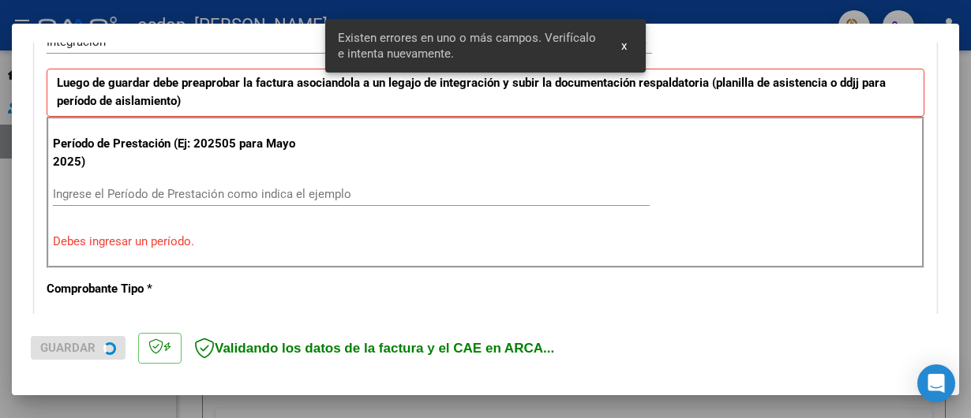
scroll to position [414, 0]
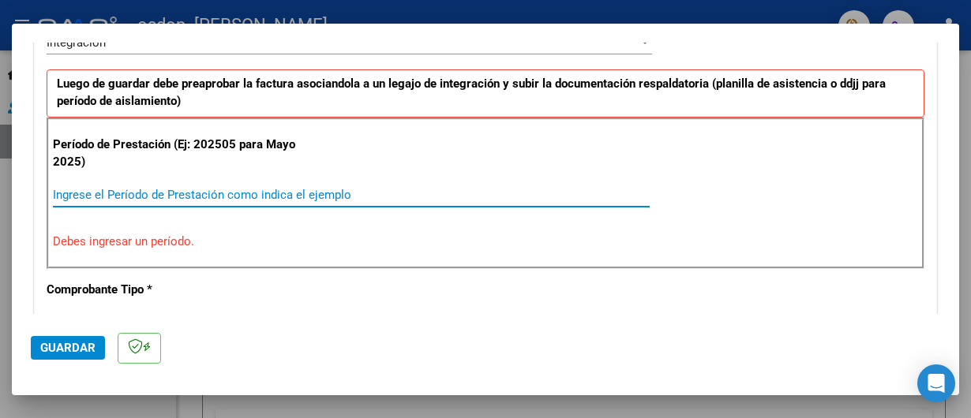
click at [164, 190] on input "Ingrese el Período de Prestación como indica el ejemplo" at bounding box center [351, 195] width 597 height 14
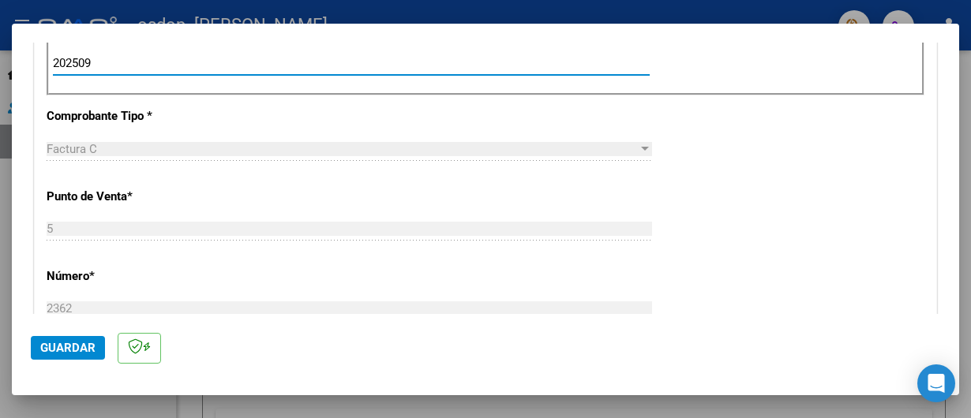
scroll to position [677, 0]
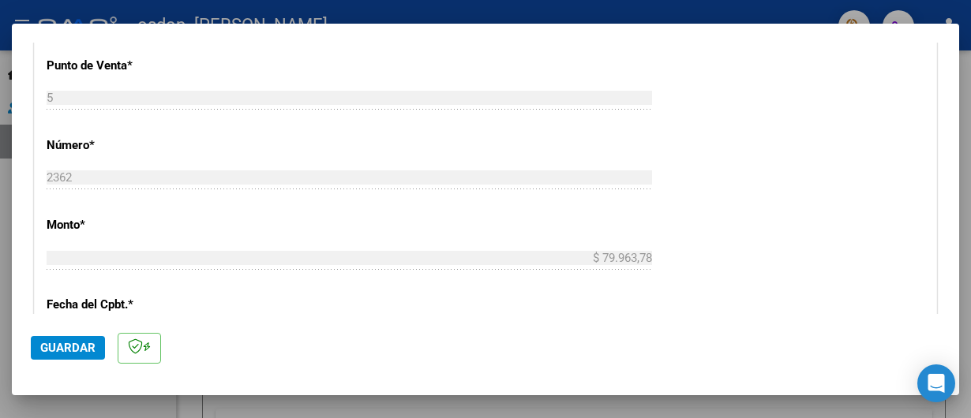
type input "202509"
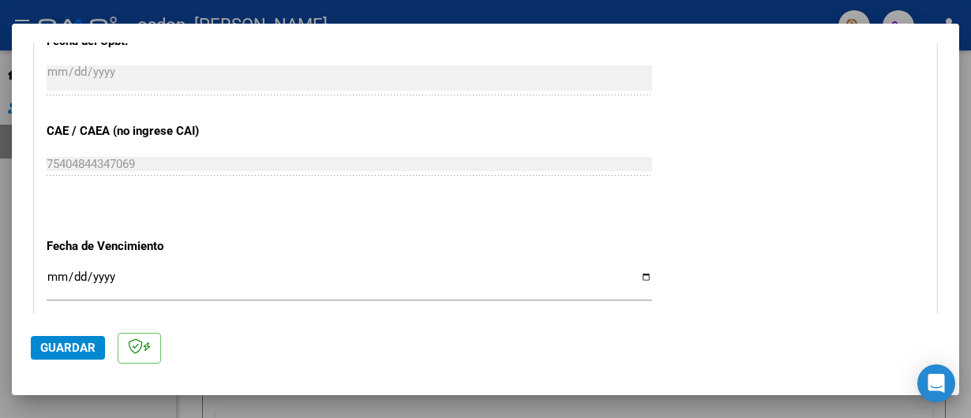
scroll to position [1071, 0]
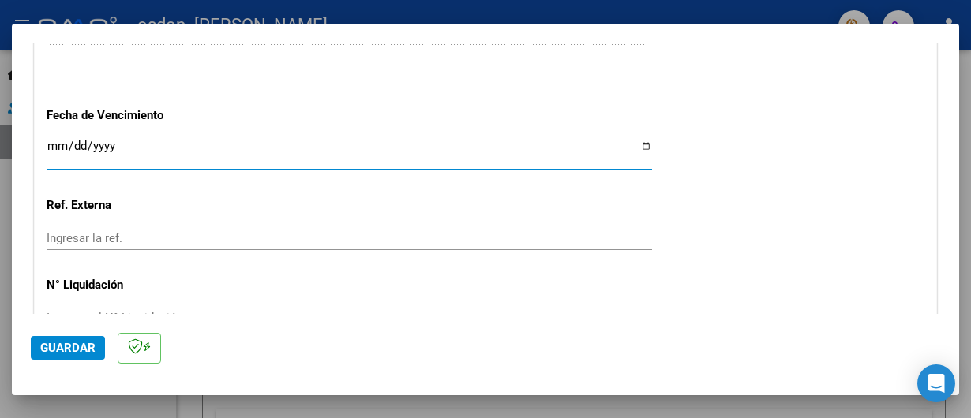
click at [64, 148] on input "Ingresar la fecha" at bounding box center [350, 152] width 606 height 25
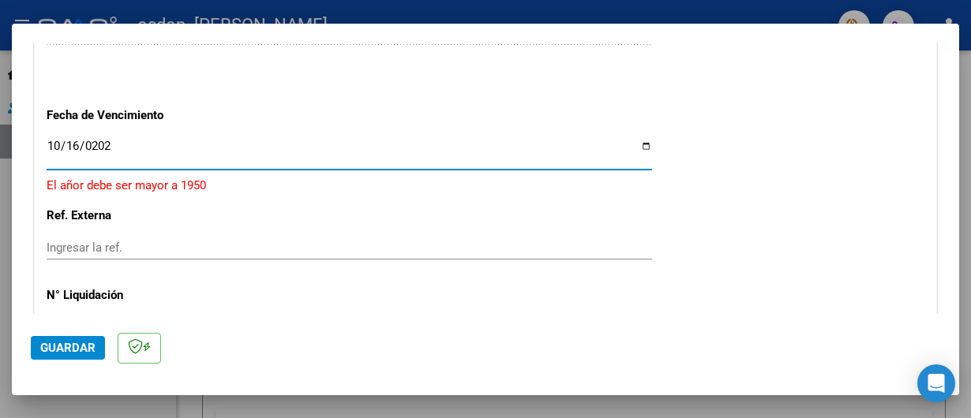
type input "[DATE]"
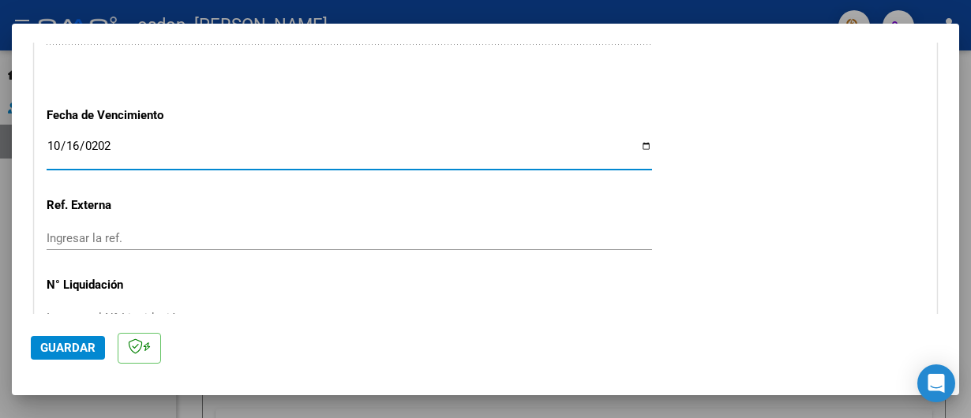
scroll to position [1165, 0]
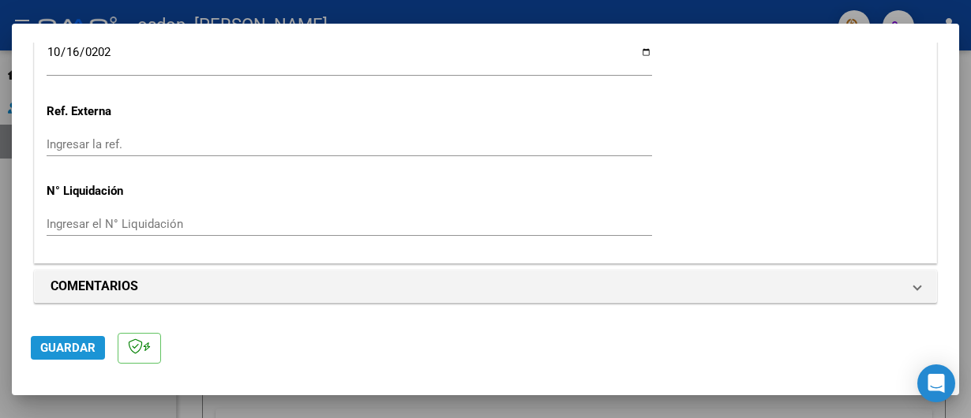
click at [64, 340] on button "Guardar" at bounding box center [68, 348] width 74 height 24
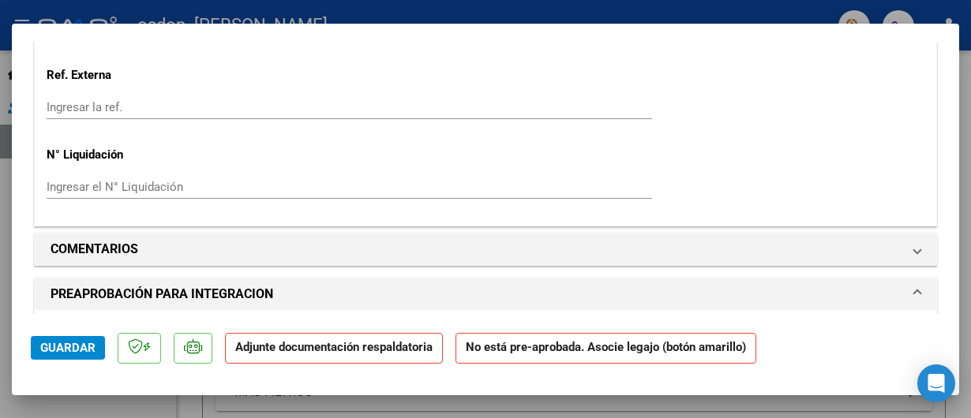
scroll to position [1316, 0]
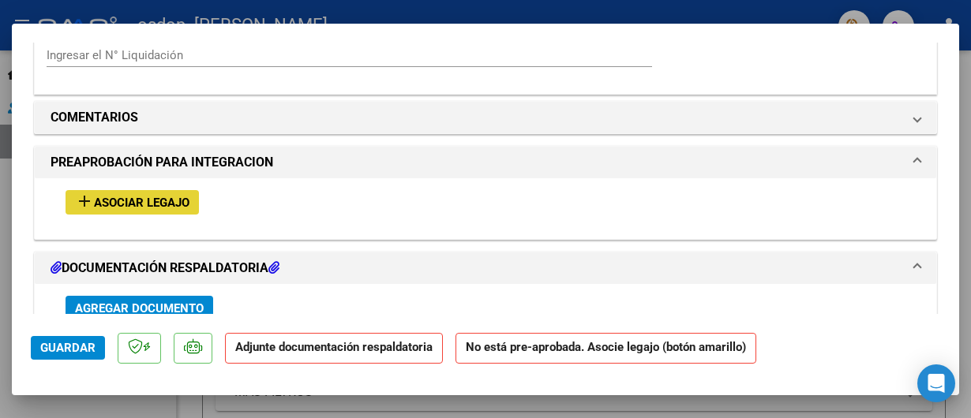
click at [172, 195] on span "add Asociar Legajo" at bounding box center [132, 202] width 114 height 14
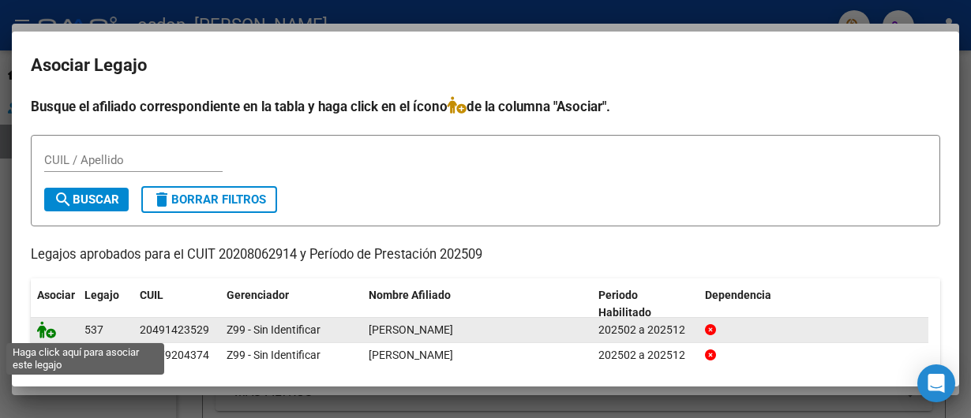
click at [46, 327] on icon at bounding box center [46, 329] width 19 height 17
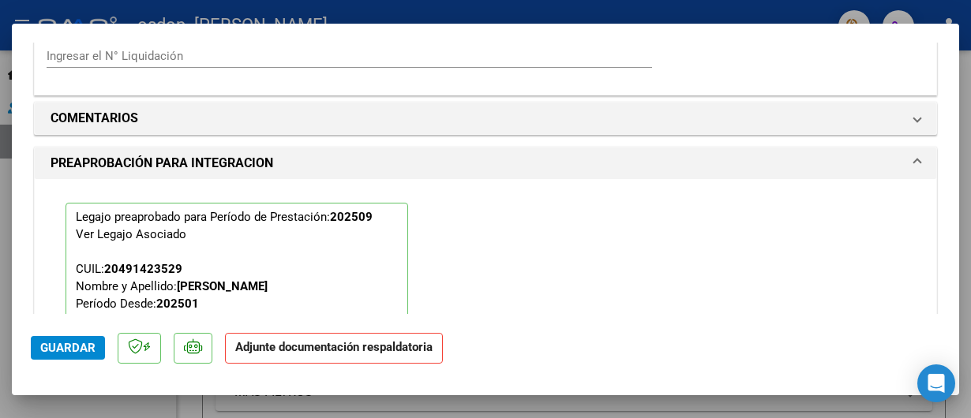
scroll to position [1620, 0]
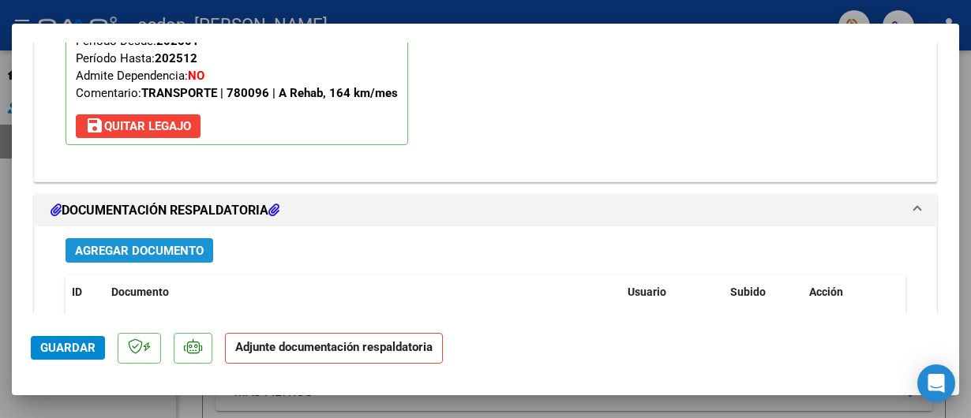
click at [160, 244] on span "Agregar Documento" at bounding box center [139, 251] width 129 height 14
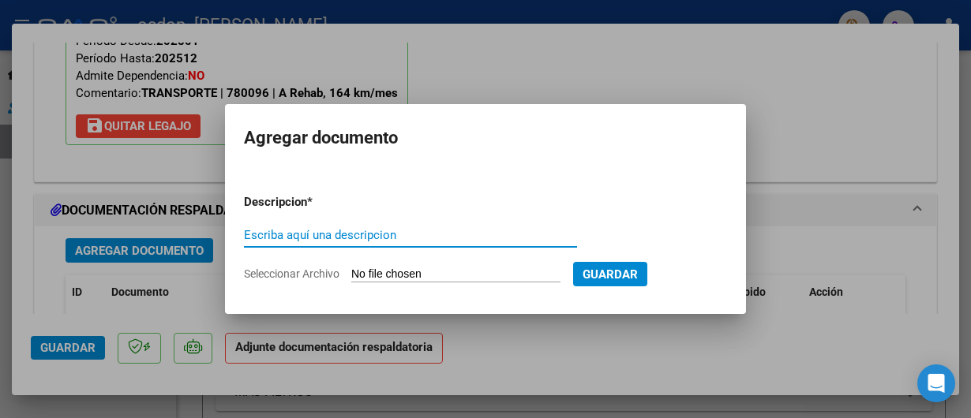
click at [279, 239] on input "Escriba aquí una descripcion" at bounding box center [410, 235] width 333 height 14
type input "PLANILLA DE ASISTENCIA [PERSON_NAME]"
click at [347, 269] on app-file-uploader "Seleccionar Archivo" at bounding box center [408, 274] width 329 height 14
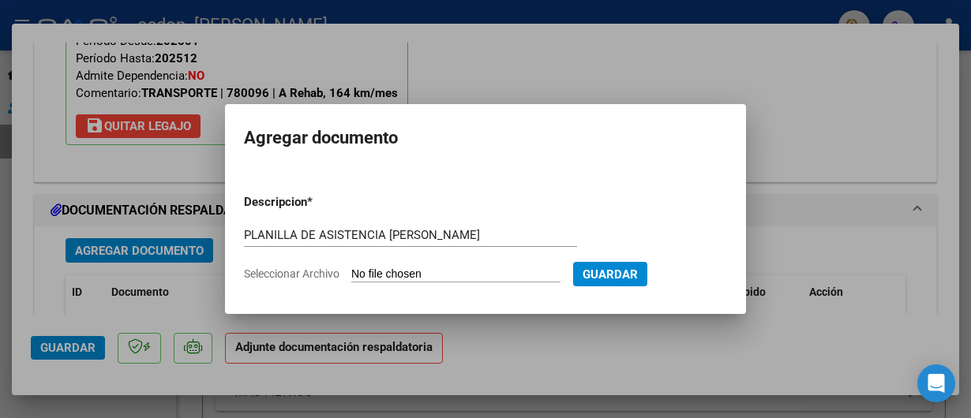
click at [312, 270] on span "Seleccionar Archivo" at bounding box center [292, 274] width 96 height 13
click at [351, 270] on input "Seleccionar Archivo" at bounding box center [455, 275] width 209 height 15
type input "C:\fakepath\ASISTENCIA - [PERSON_NAME].pdf"
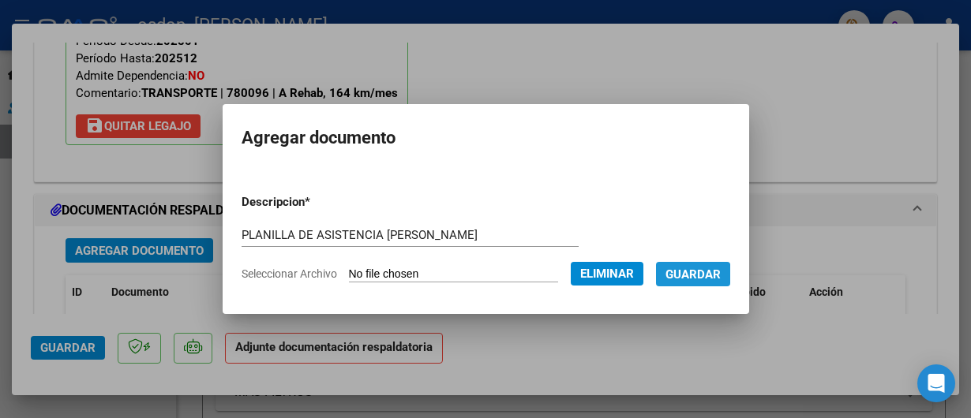
click at [701, 278] on span "Guardar" at bounding box center [693, 275] width 55 height 14
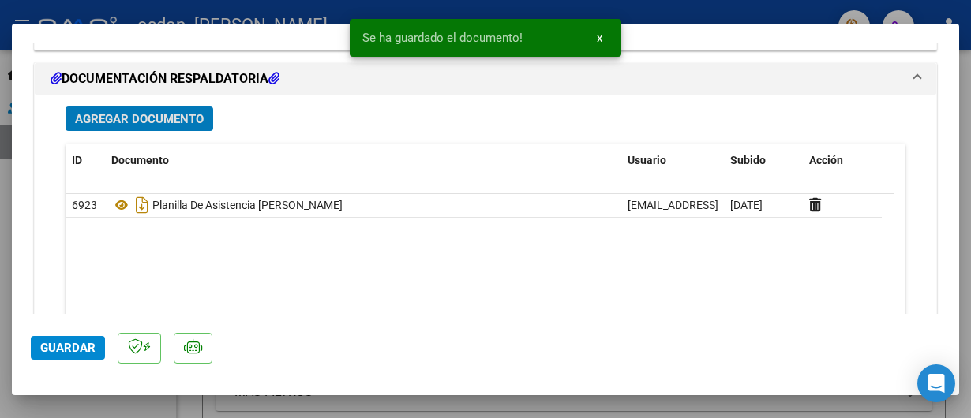
scroll to position [1867, 0]
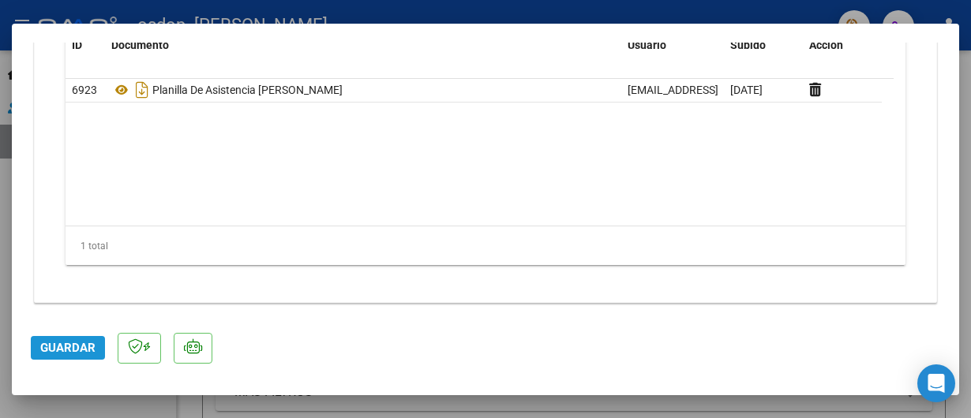
click at [73, 358] on button "Guardar" at bounding box center [68, 348] width 74 height 24
click at [274, 7] on div at bounding box center [485, 209] width 971 height 418
type input "$ 0,00"
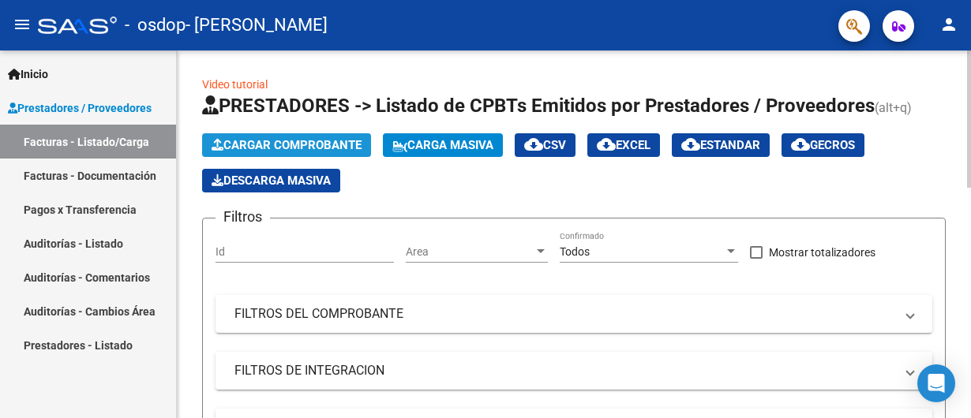
click at [275, 141] on span "Cargar Comprobante" at bounding box center [287, 145] width 150 height 14
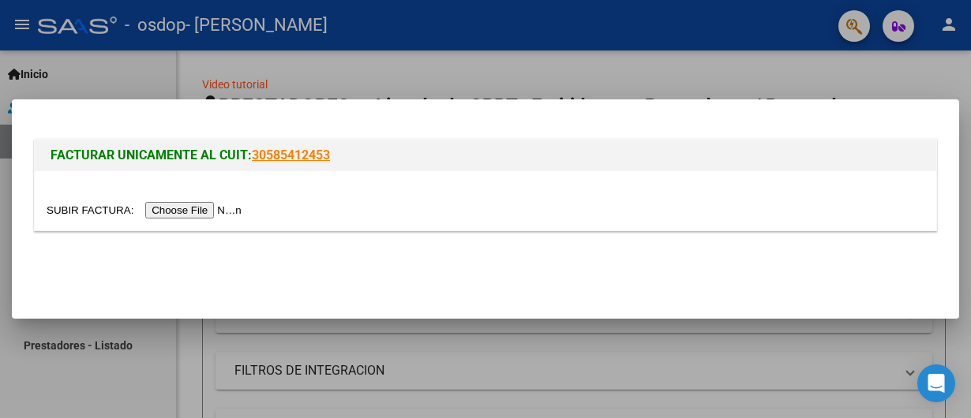
click at [223, 204] on input "file" at bounding box center [147, 210] width 200 height 17
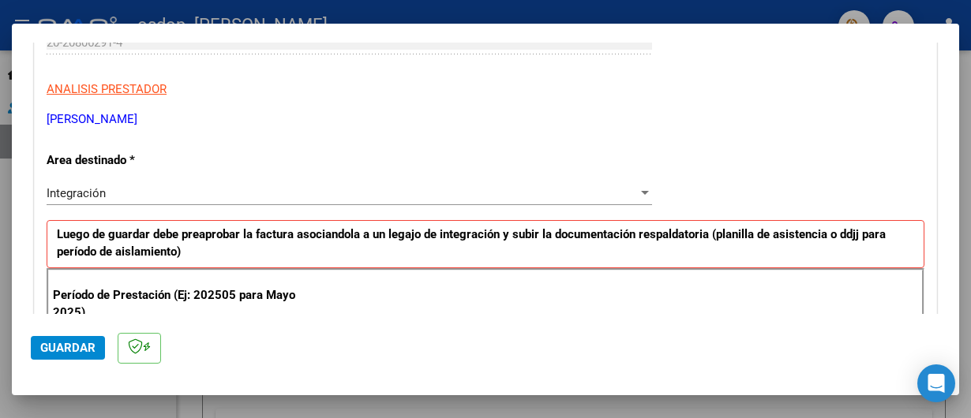
scroll to position [395, 0]
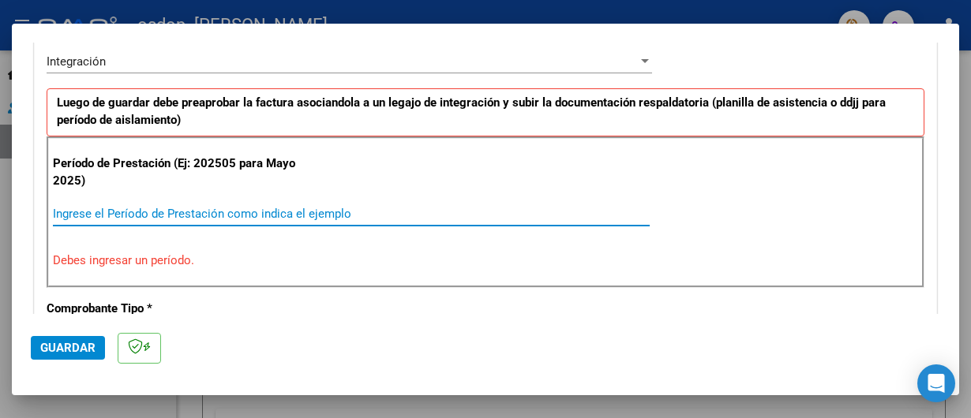
click at [104, 210] on input "Ingrese el Período de Prestación como indica el ejemplo" at bounding box center [351, 214] width 597 height 14
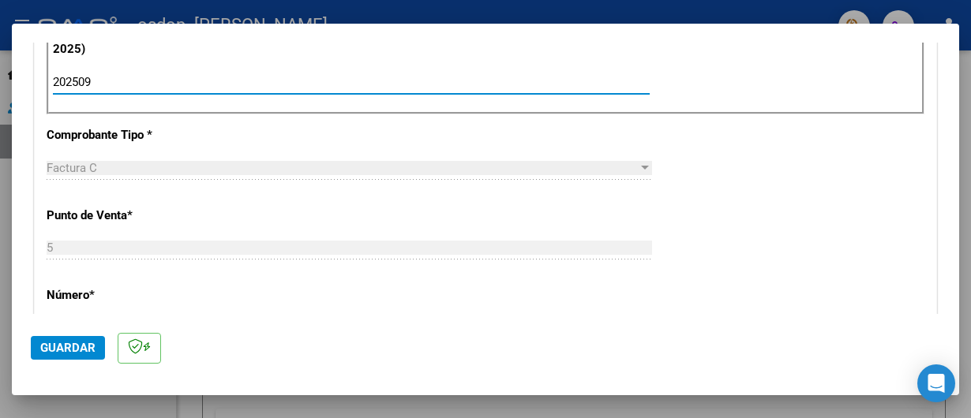
scroll to position [658, 0]
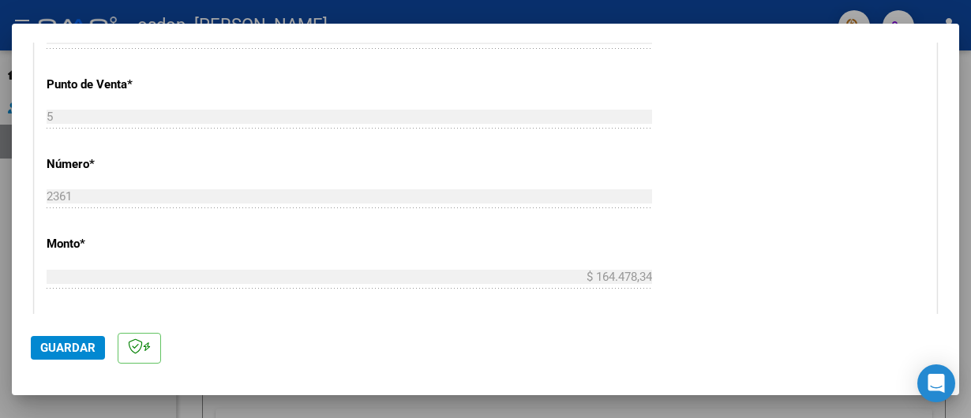
type input "202509"
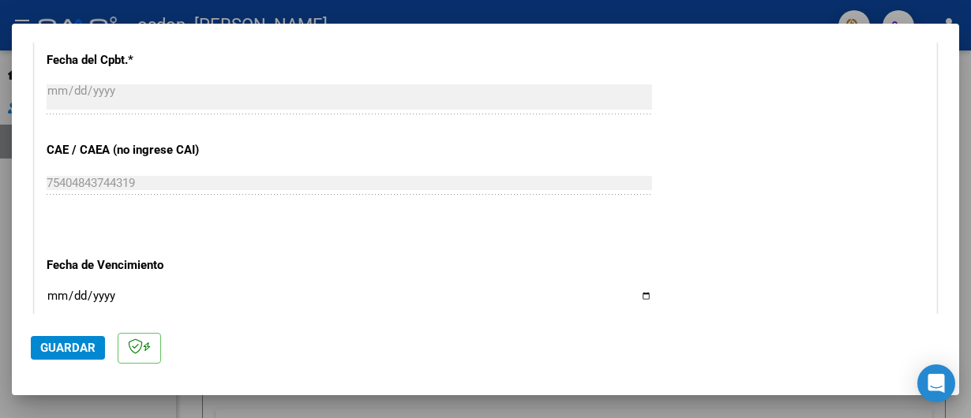
scroll to position [1165, 0]
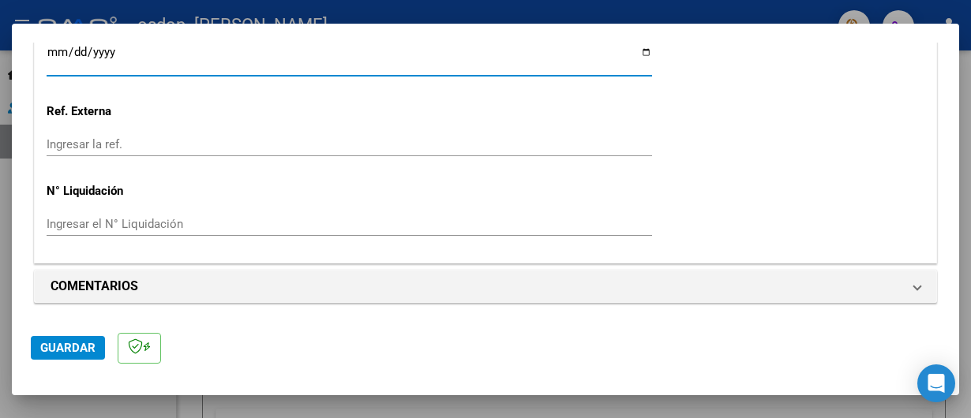
click at [49, 51] on input "Ingresar la fecha" at bounding box center [350, 58] width 606 height 25
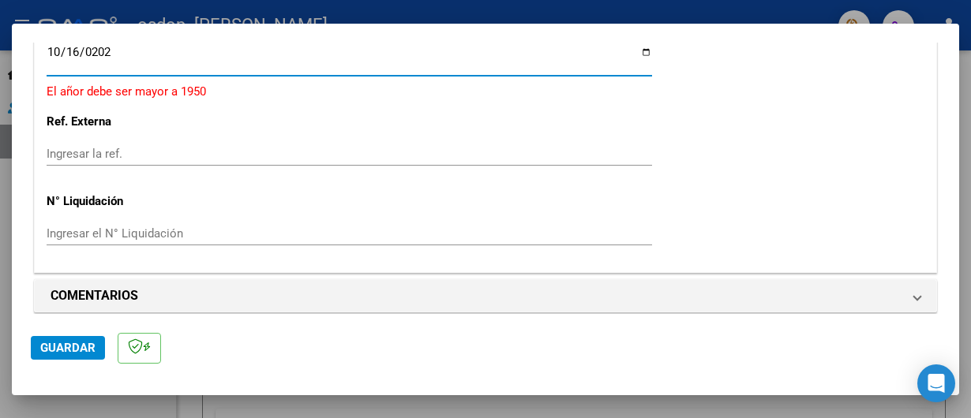
type input "[DATE]"
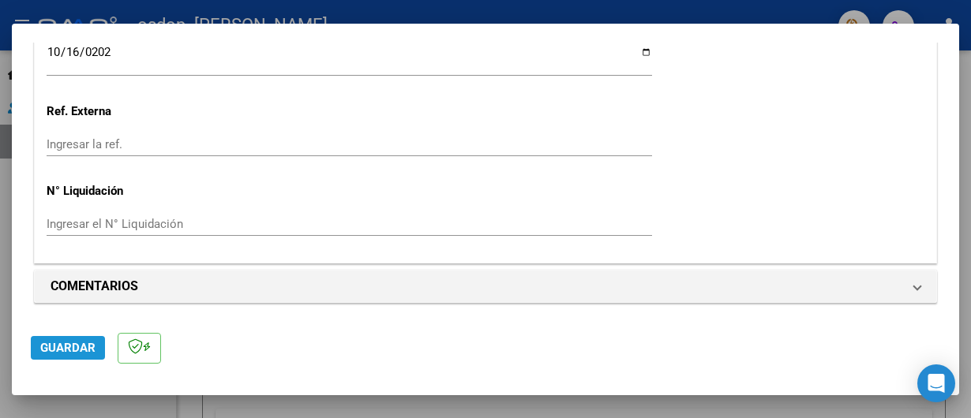
click at [81, 343] on span "Guardar" at bounding box center [67, 348] width 55 height 14
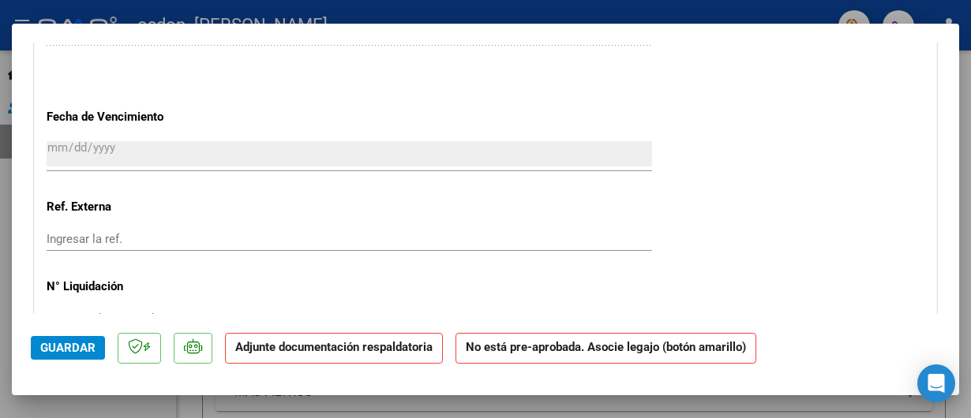
scroll to position [1316, 0]
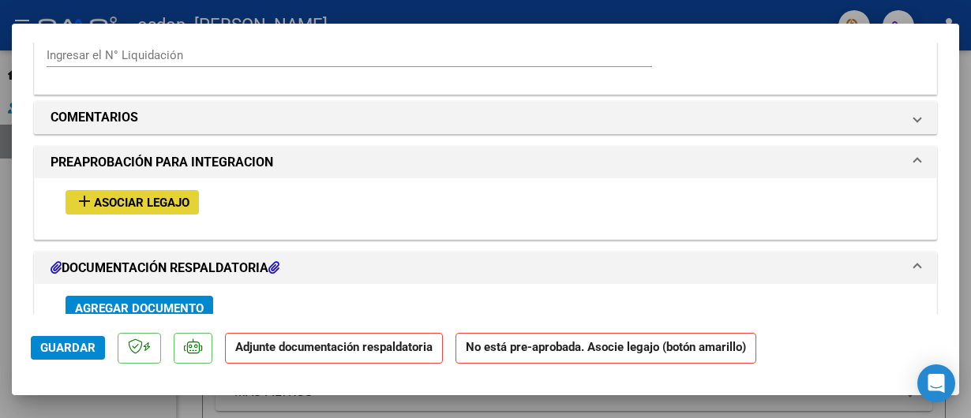
click at [122, 199] on span "Asociar Legajo" at bounding box center [142, 203] width 96 height 14
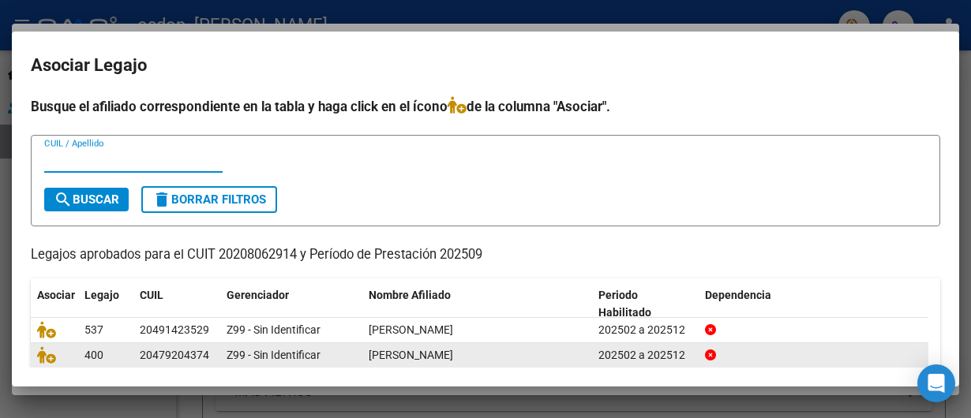
click at [36, 362] on datatable-body-cell at bounding box center [54, 355] width 47 height 24
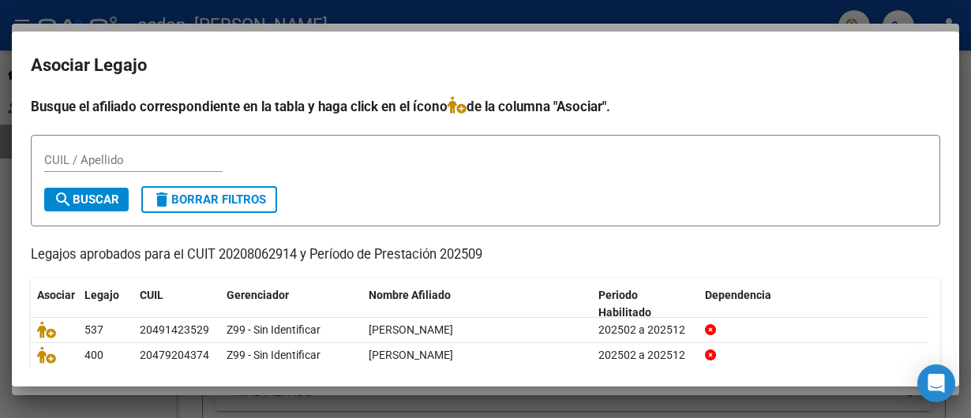
scroll to position [60, 0]
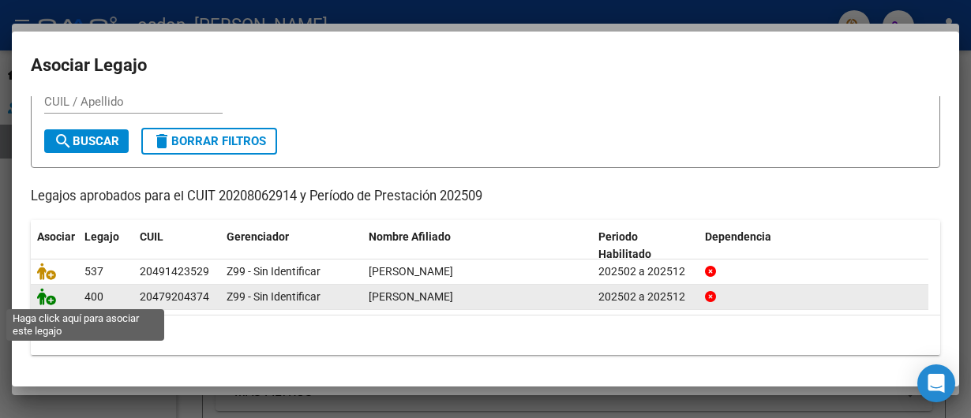
click at [44, 296] on icon at bounding box center [46, 296] width 19 height 17
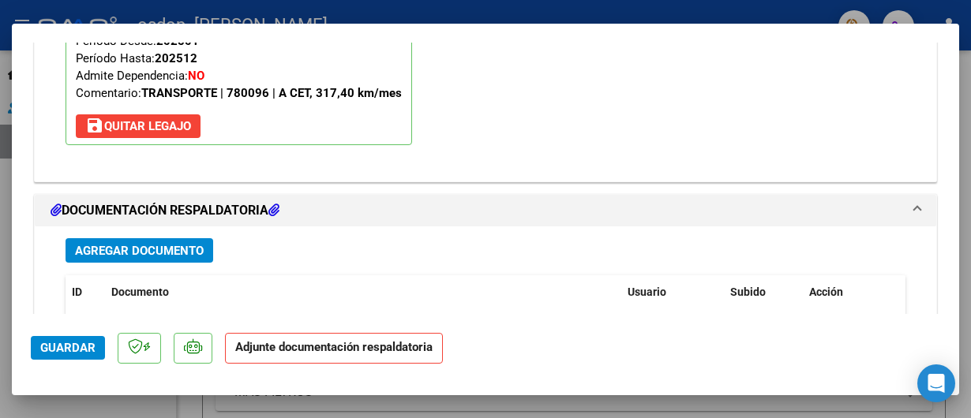
scroll to position [1752, 0]
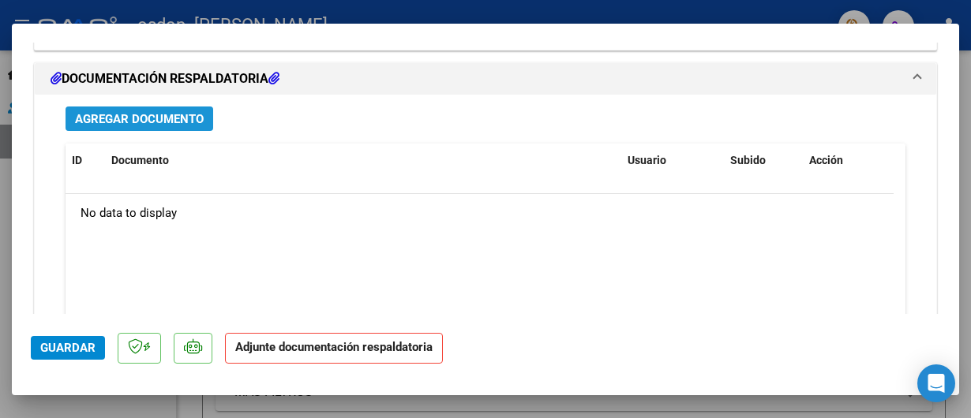
click at [167, 118] on span "Agregar Documento" at bounding box center [139, 119] width 129 height 14
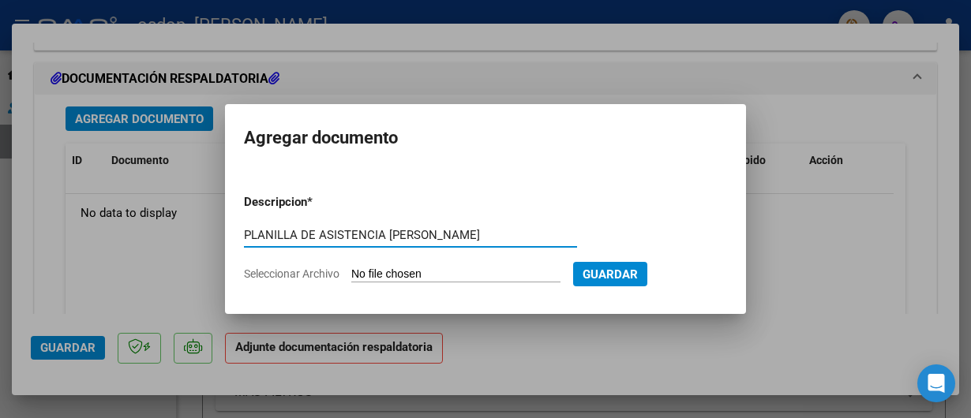
type input "PLANILLA DE ASISTENCIA [PERSON_NAME]"
click at [350, 274] on app-file-uploader "Seleccionar Archivo" at bounding box center [408, 274] width 329 height 14
click at [377, 278] on input "Seleccionar Archivo" at bounding box center [455, 275] width 209 height 15
type input "C:\fakepath\ASISTENCIA [PERSON_NAME].pdf"
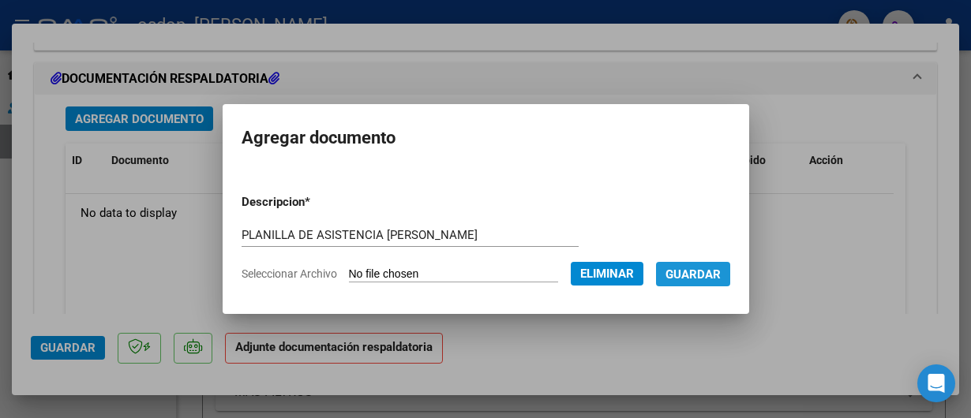
click at [718, 270] on span "Guardar" at bounding box center [693, 275] width 55 height 14
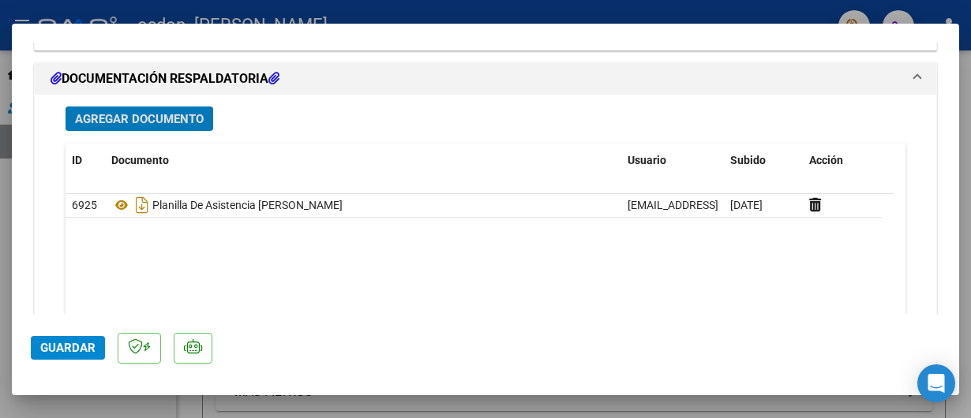
click at [73, 339] on button "Guardar" at bounding box center [68, 348] width 74 height 24
click at [651, 14] on div at bounding box center [485, 209] width 971 height 418
type input "$ 0,00"
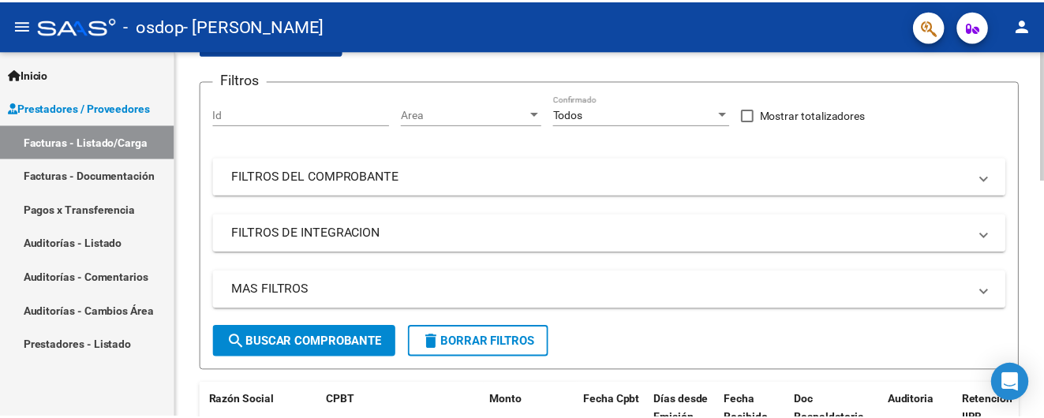
scroll to position [0, 0]
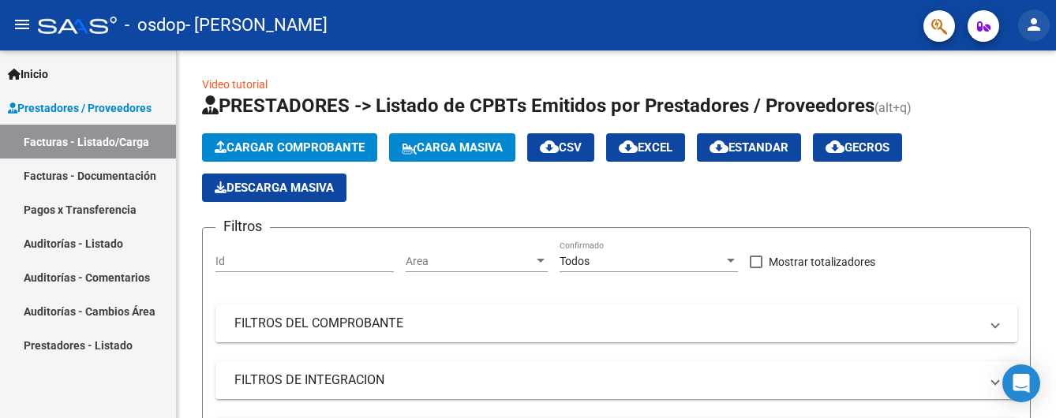
click at [958, 19] on mat-icon "person" at bounding box center [1034, 24] width 19 height 19
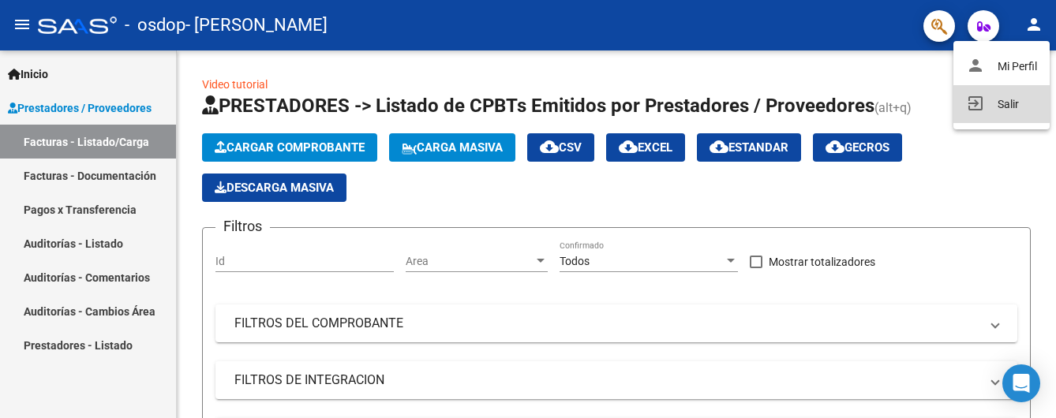
click at [958, 109] on button "exit_to_app Salir" at bounding box center [1002, 104] width 96 height 38
